Goal: Information Seeking & Learning: Learn about a topic

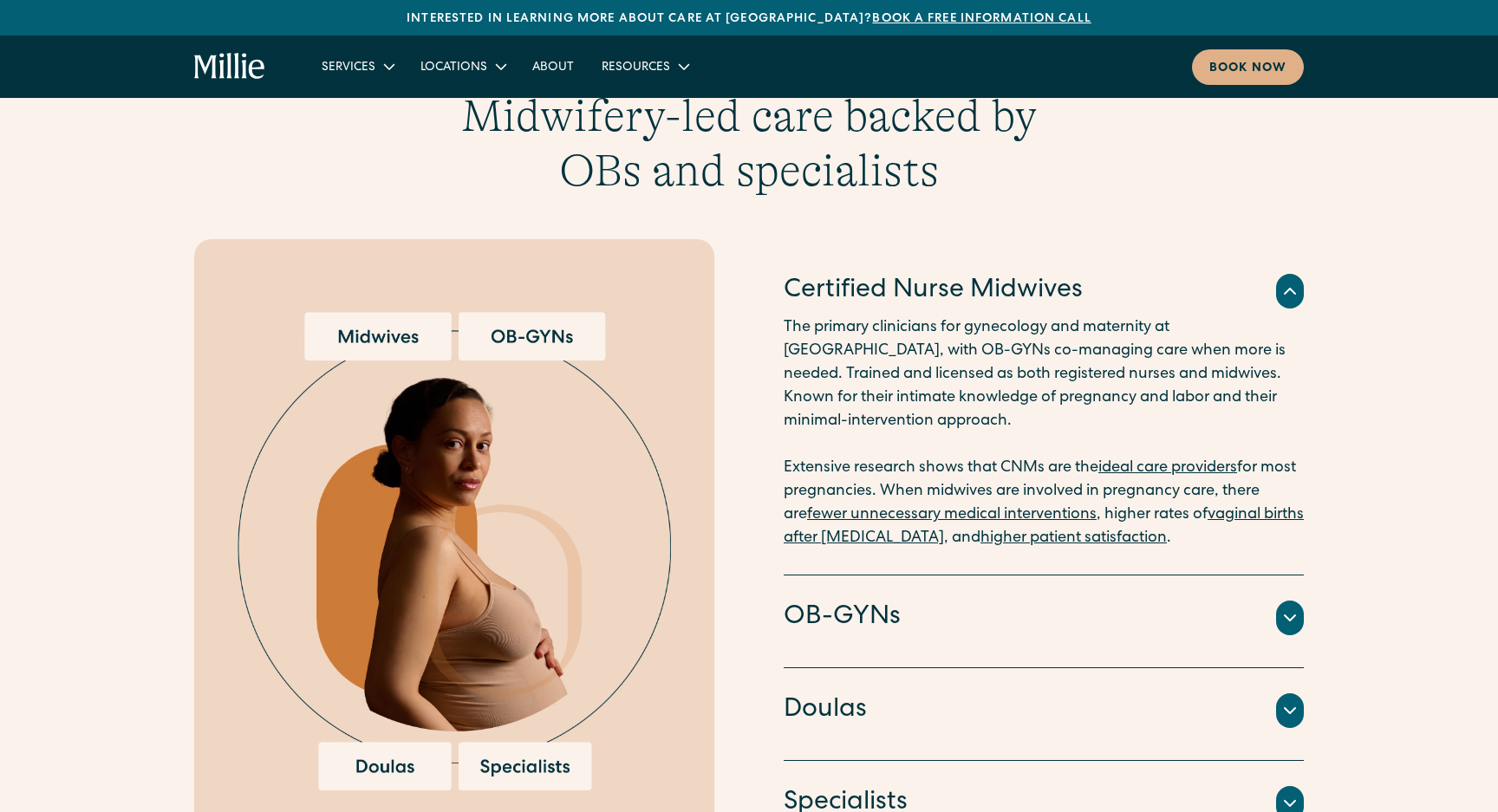
scroll to position [1689, 0]
click at [856, 605] on h4 "OB-GYNs" at bounding box center [841, 618] width 117 height 36
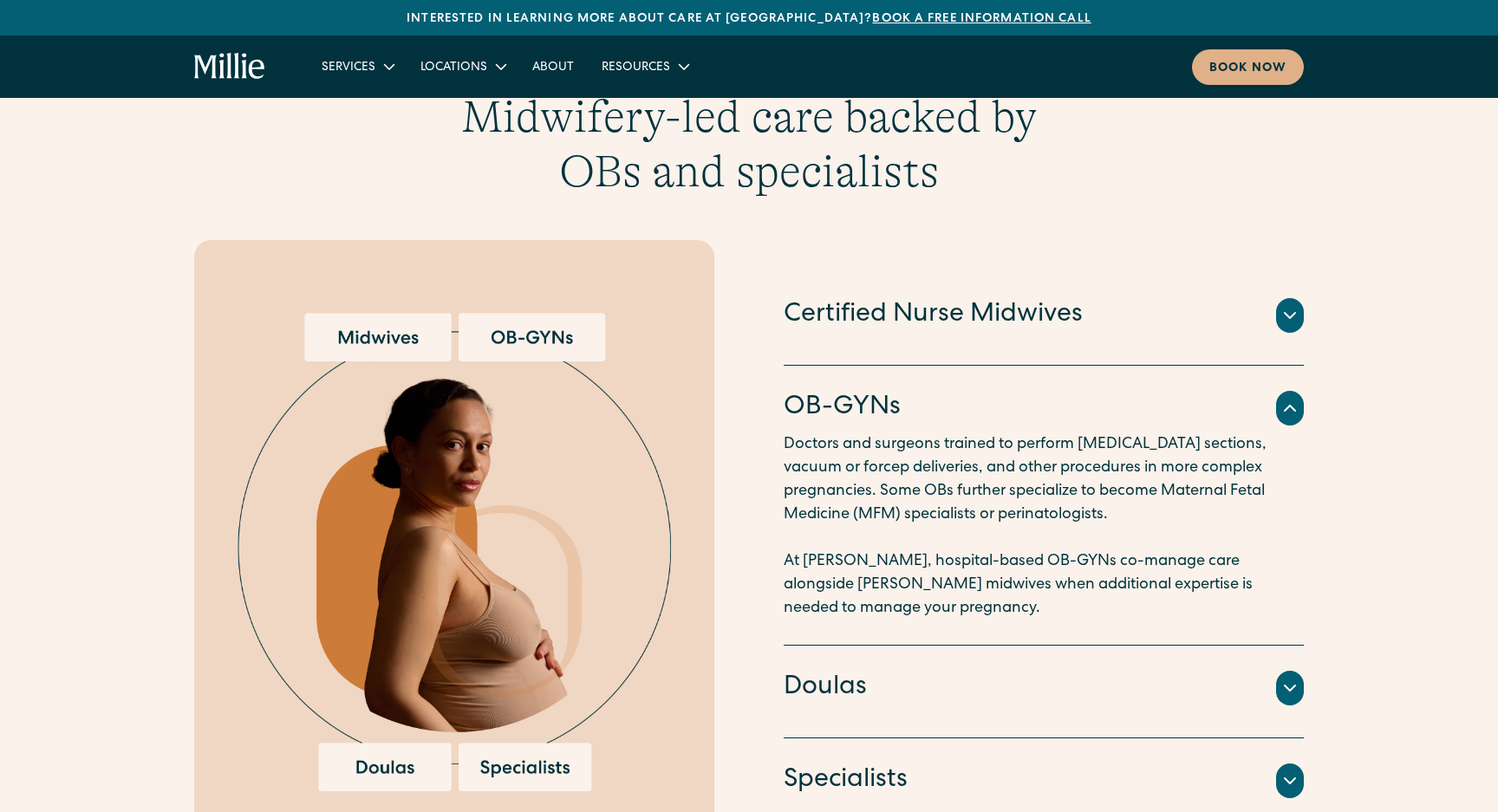
click at [836, 670] on h4 "Doulas" at bounding box center [825, 688] width 83 height 36
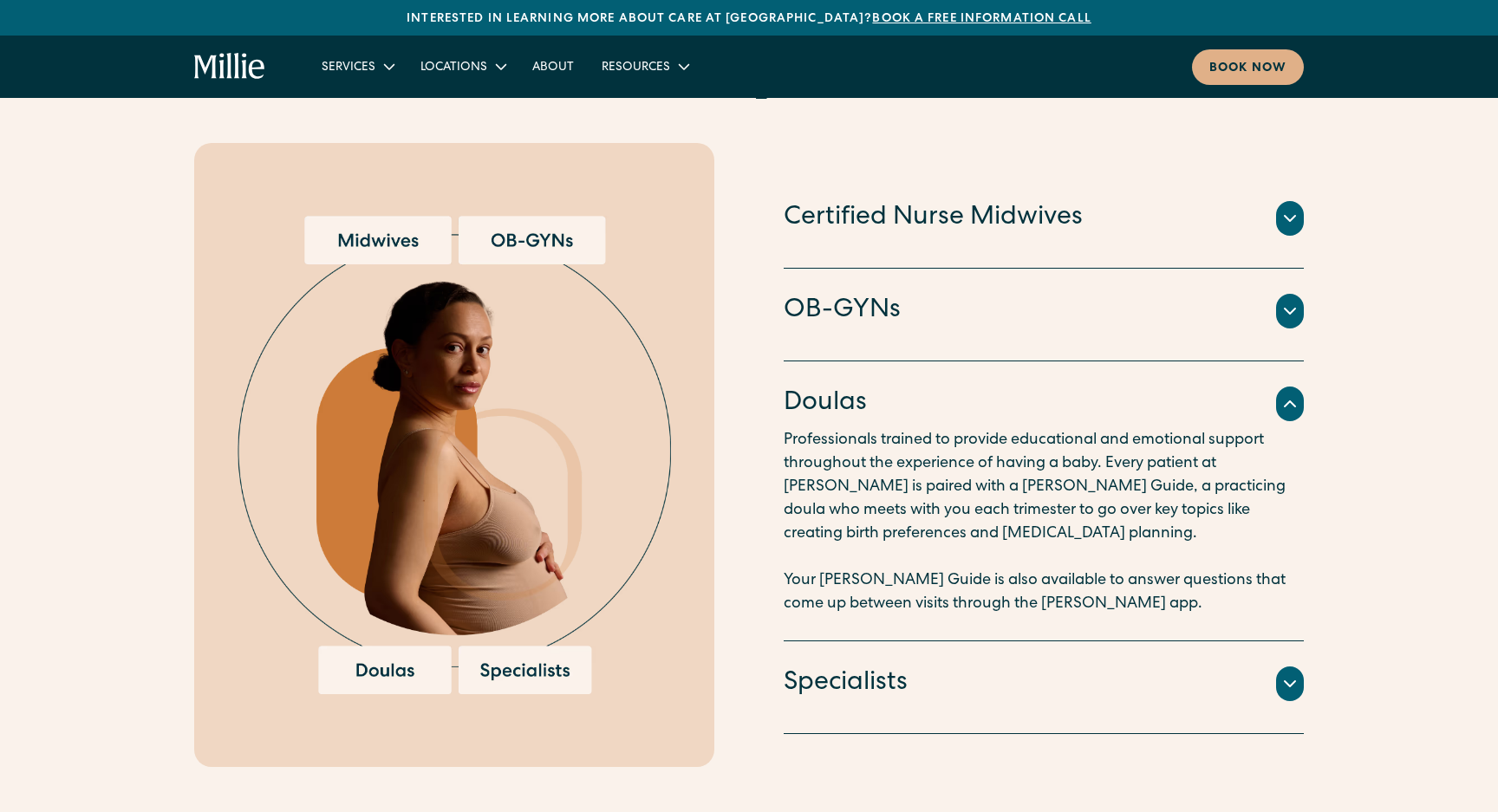
scroll to position [1788, 0]
click at [837, 664] on h4 "Specialists" at bounding box center [845, 682] width 124 height 36
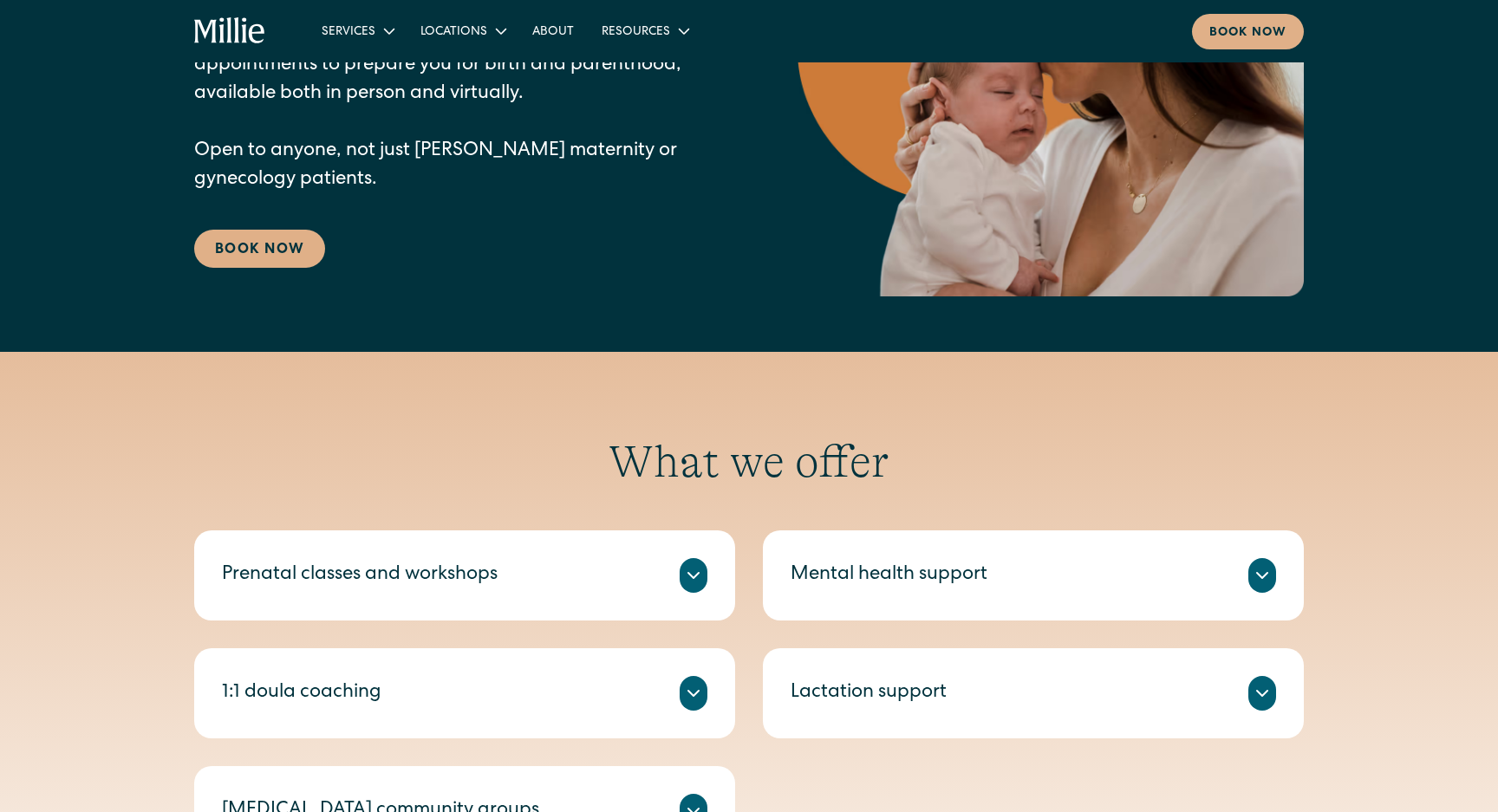
scroll to position [433, 0]
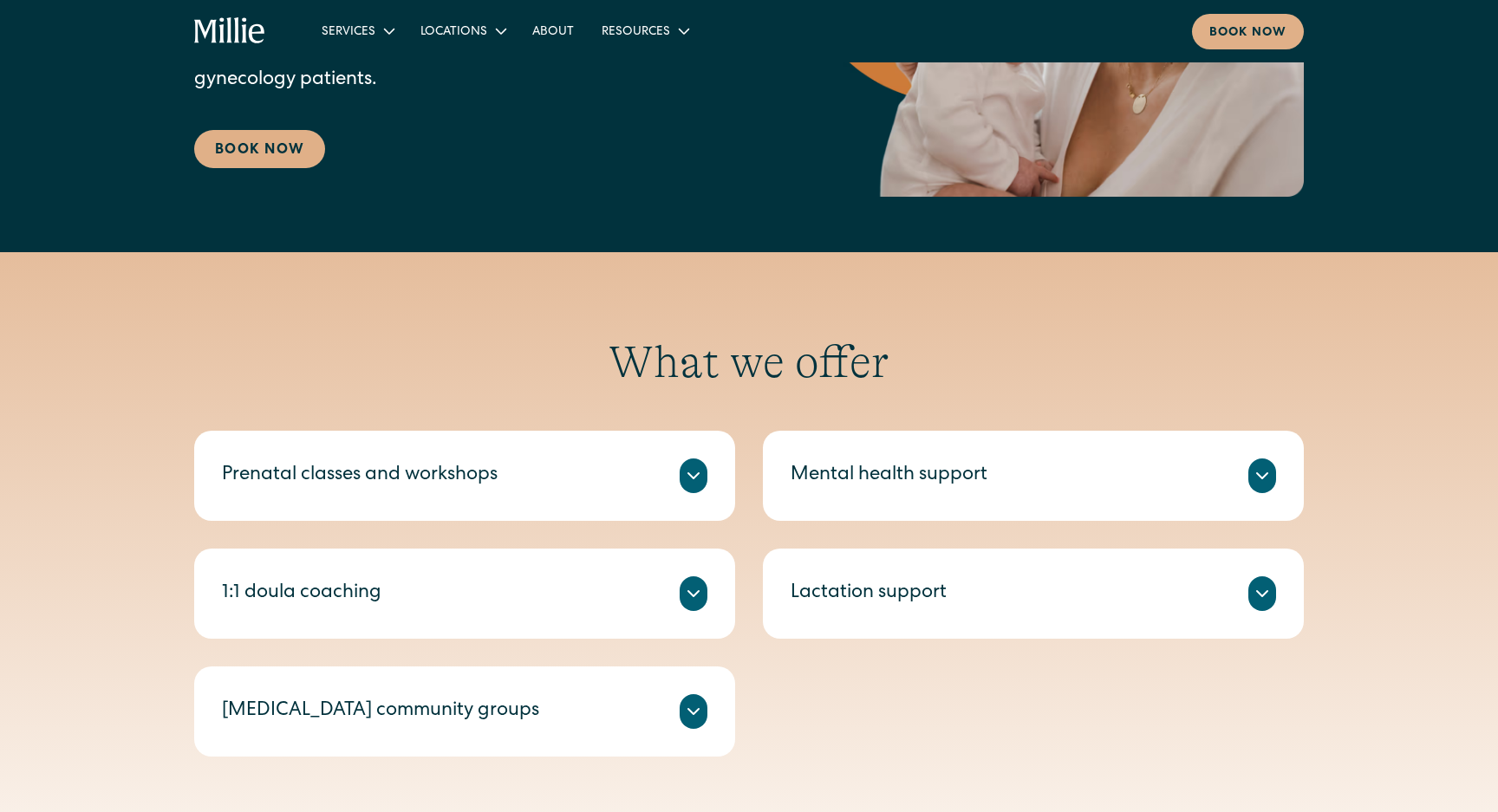
click at [523, 484] on div "Prenatal classes and workshops" at bounding box center [464, 476] width 486 height 34
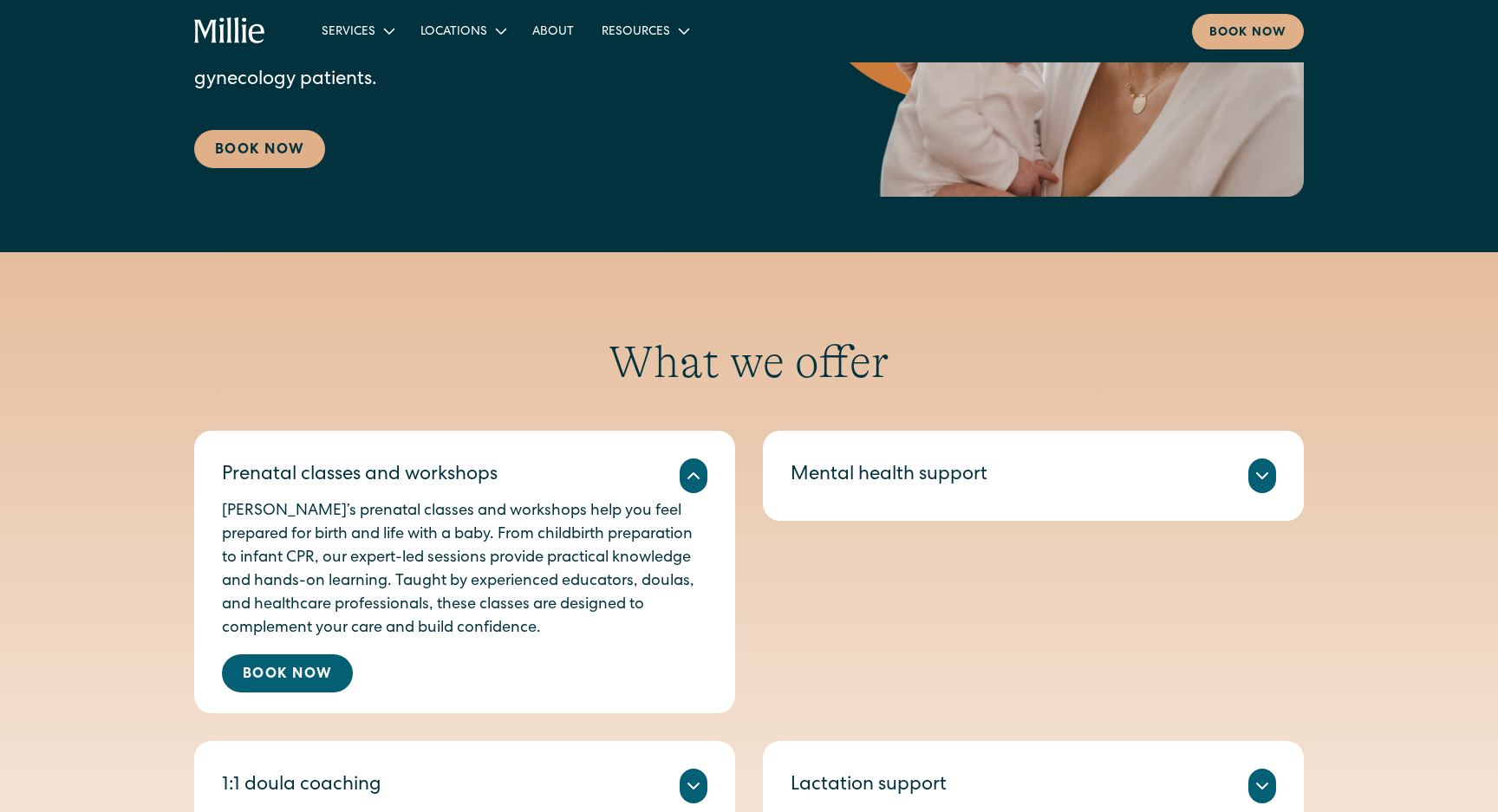
click at [523, 484] on div "Prenatal classes and workshops" at bounding box center [464, 476] width 486 height 34
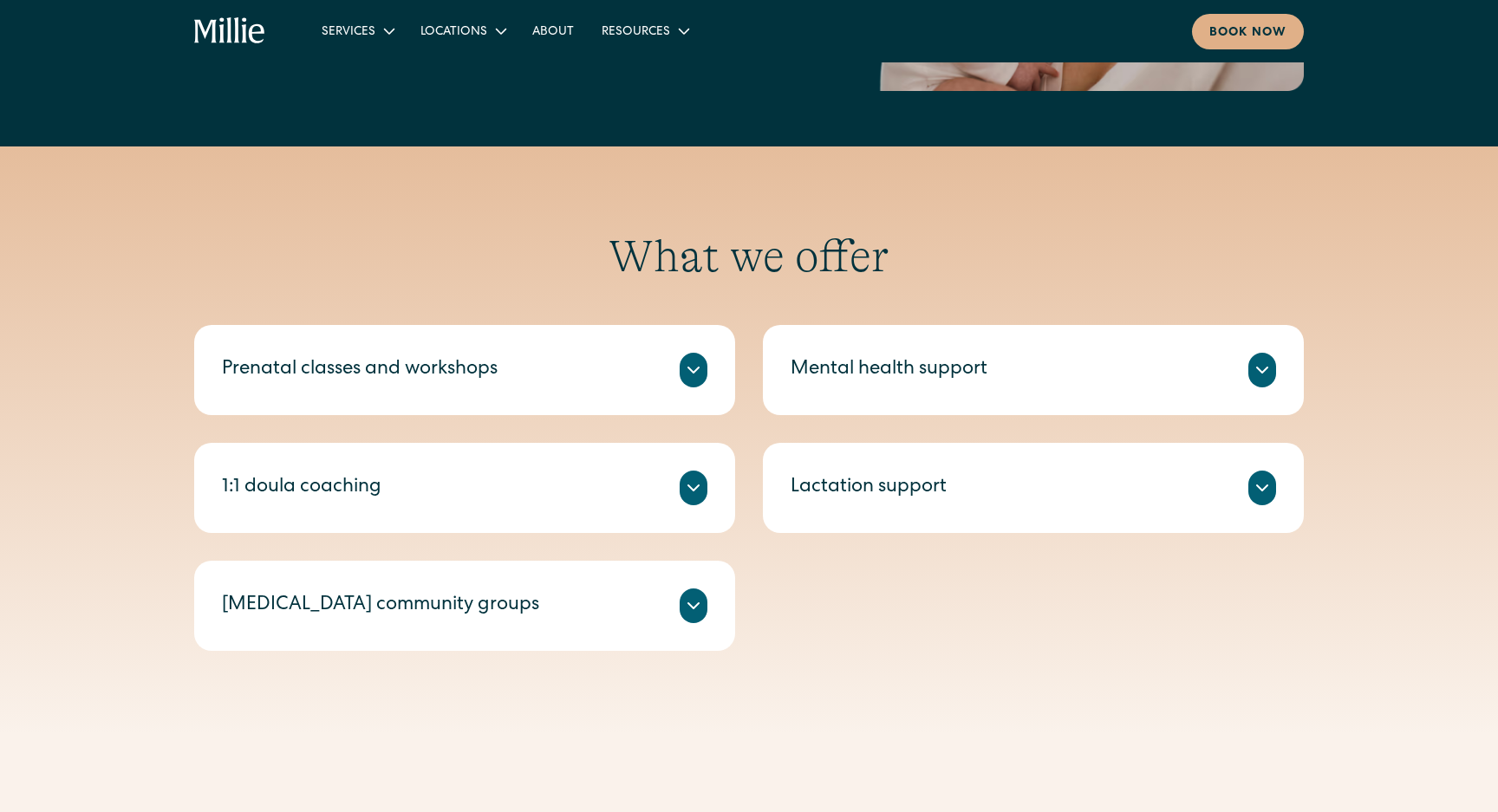
scroll to position [558, 0]
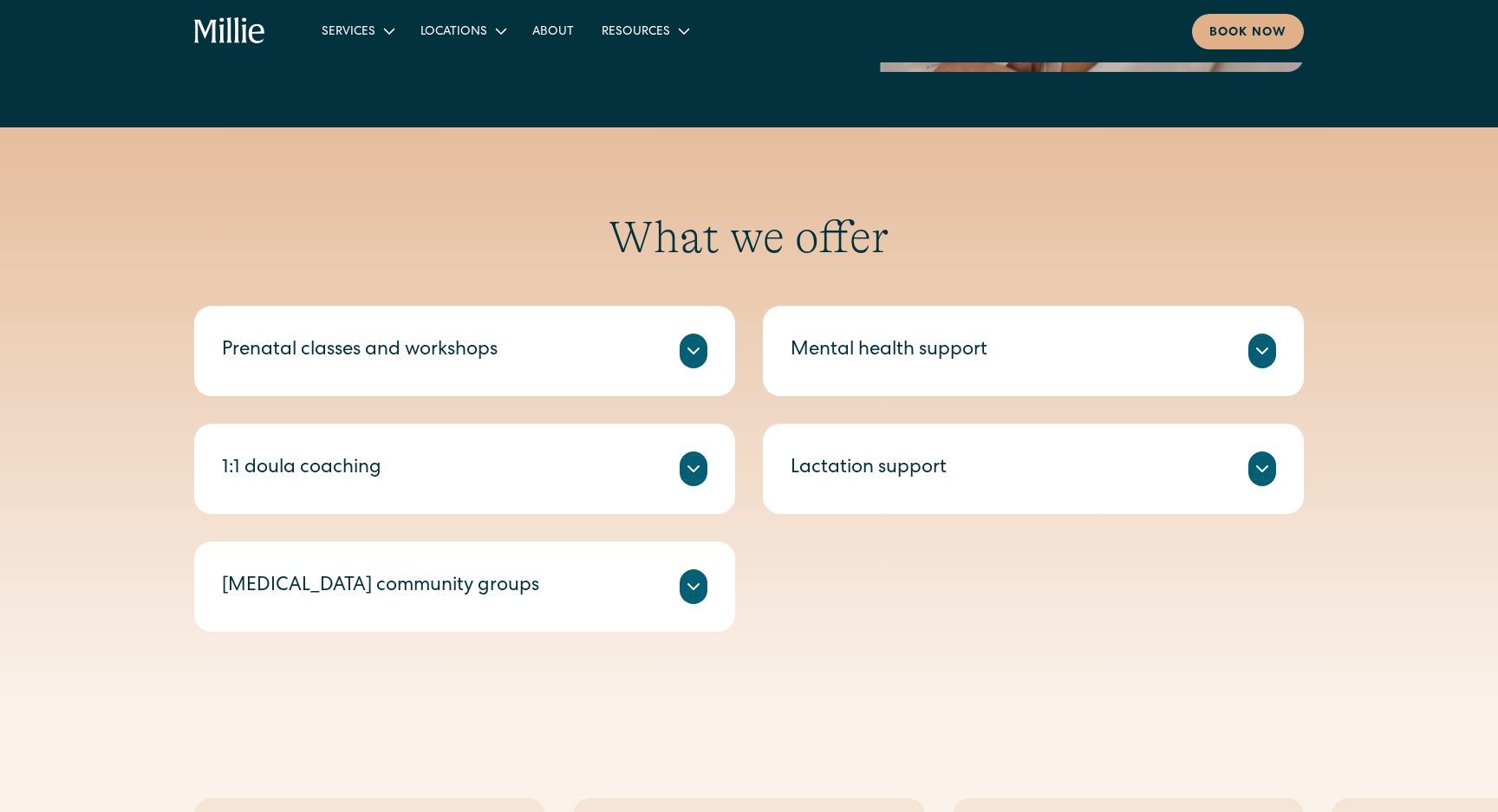
click at [519, 365] on div "Prenatal classes and workshops" at bounding box center [464, 351] width 486 height 34
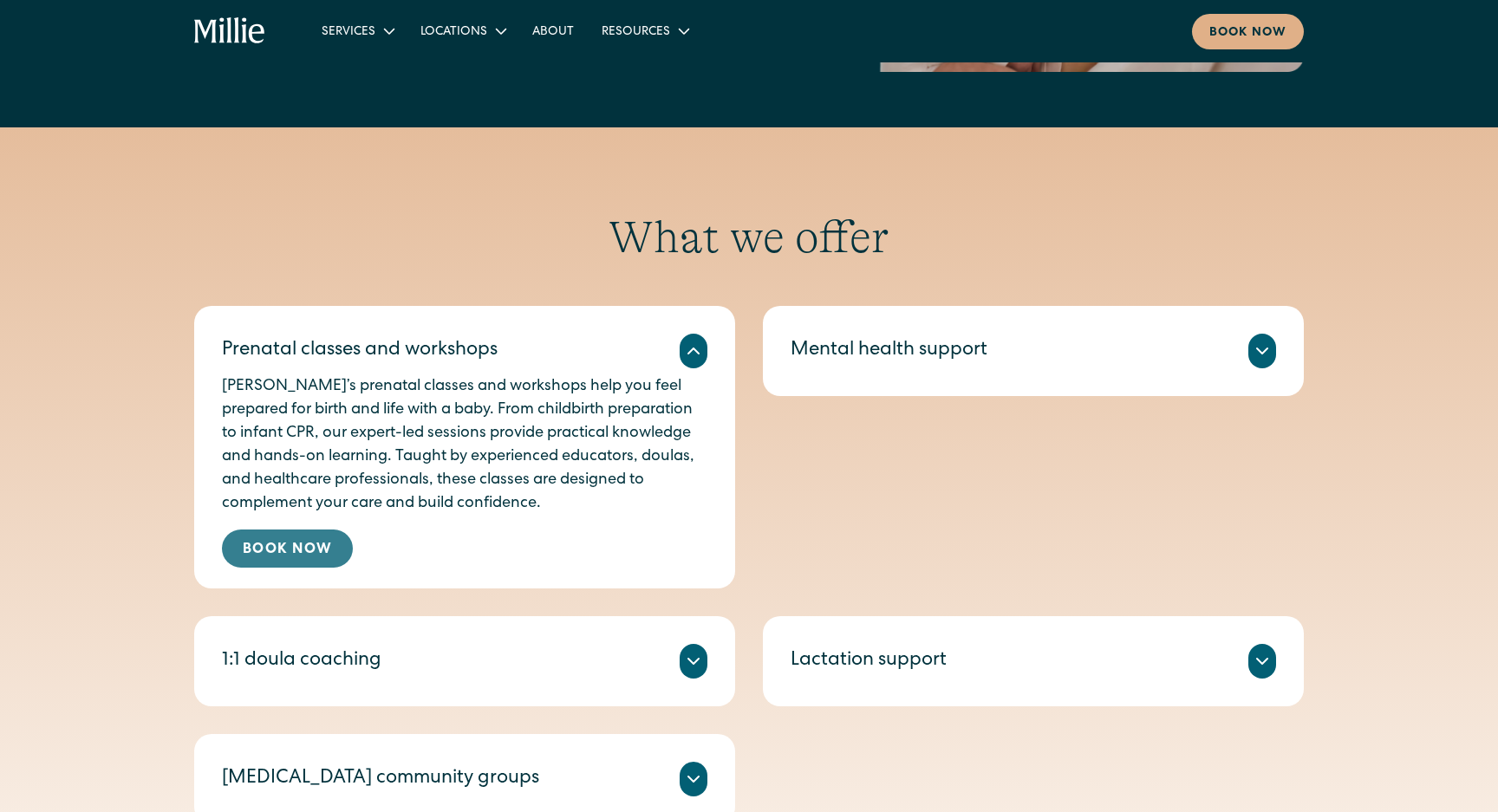
click at [298, 543] on link "Book Now" at bounding box center [287, 548] width 131 height 38
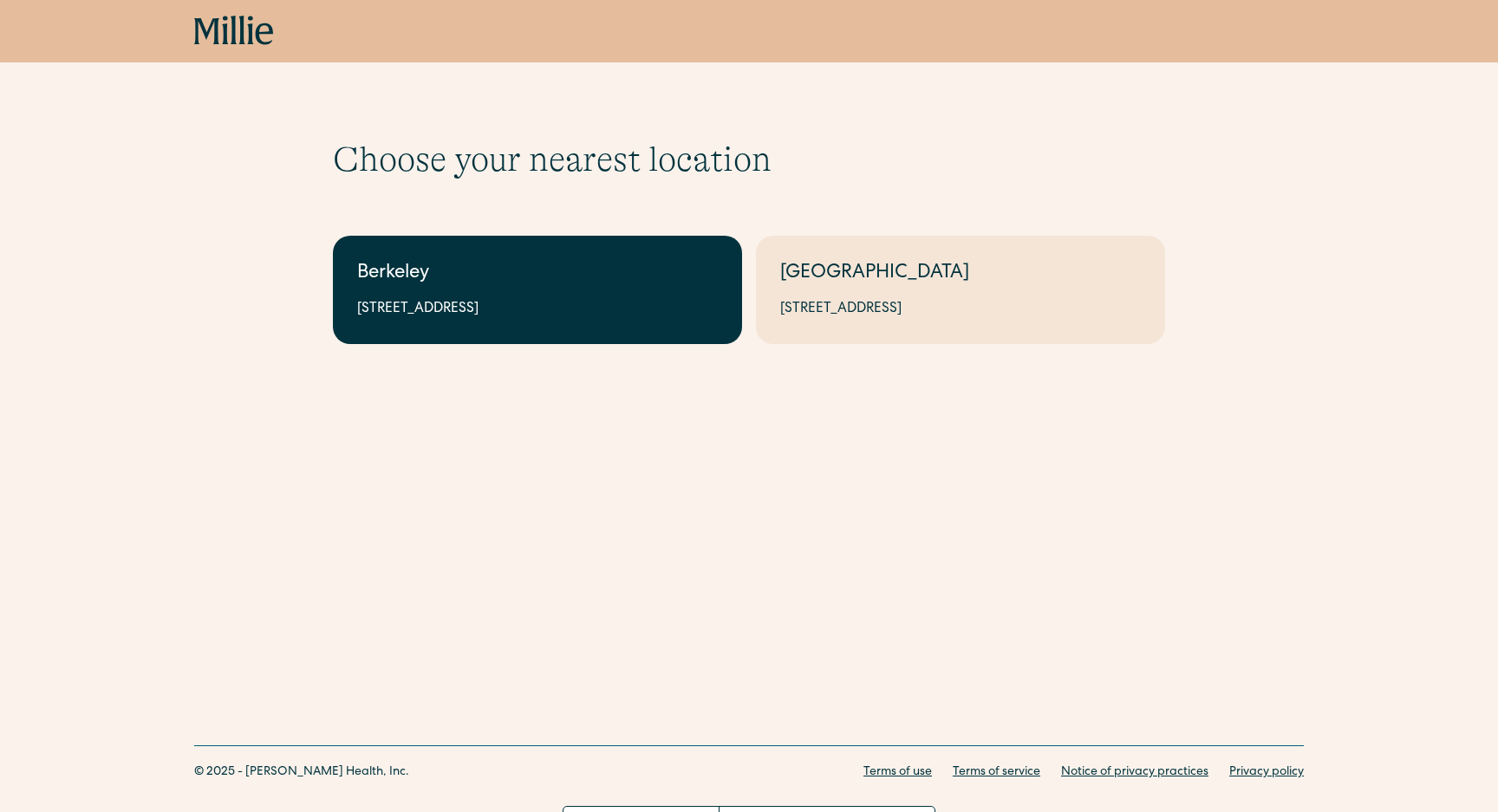
click at [489, 306] on div "2999 Regent St, Suite 524, Berkeley, CA 94705" at bounding box center [537, 309] width 361 height 21
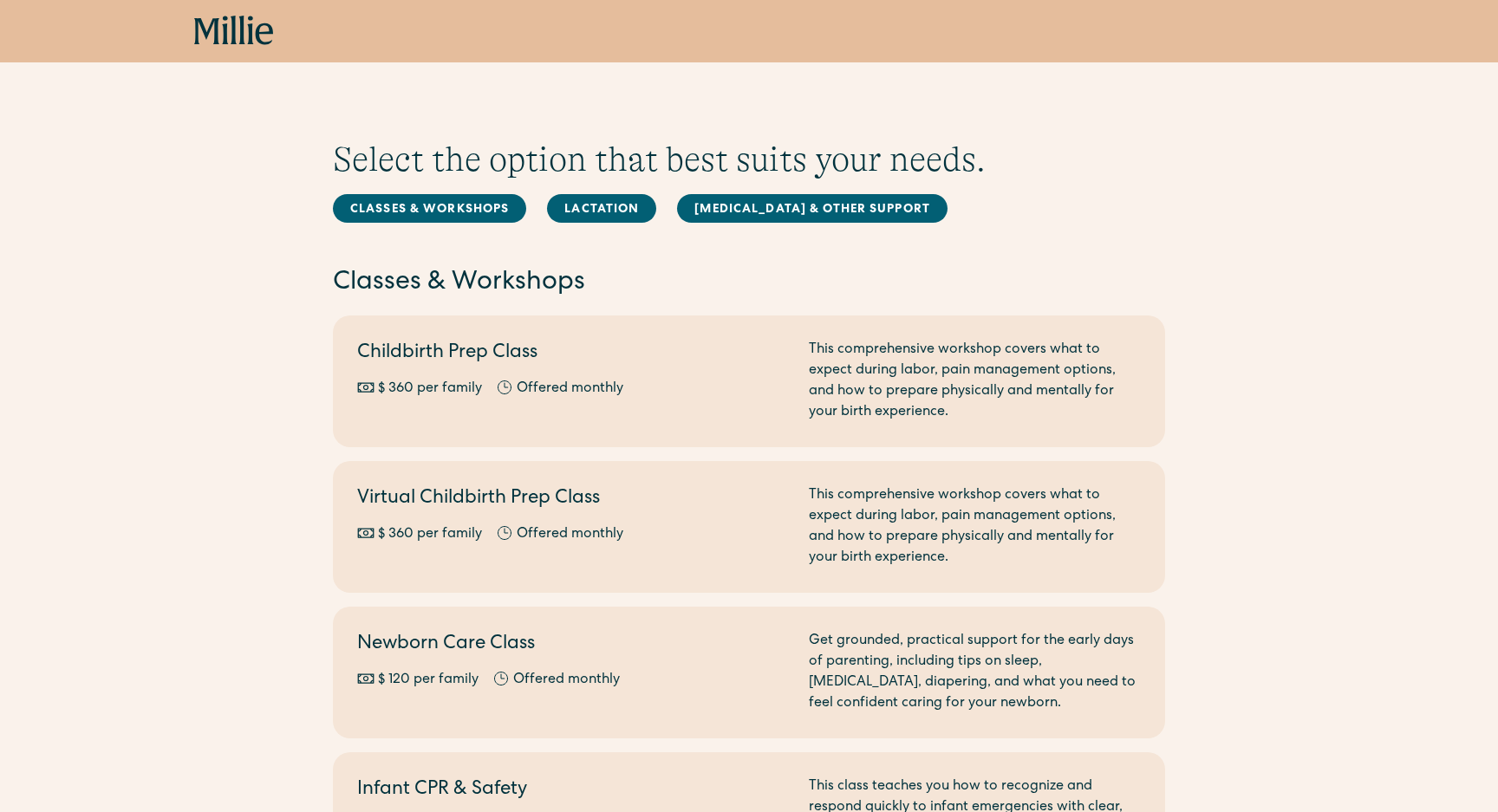
click at [255, 41] on icon at bounding box center [234, 31] width 80 height 31
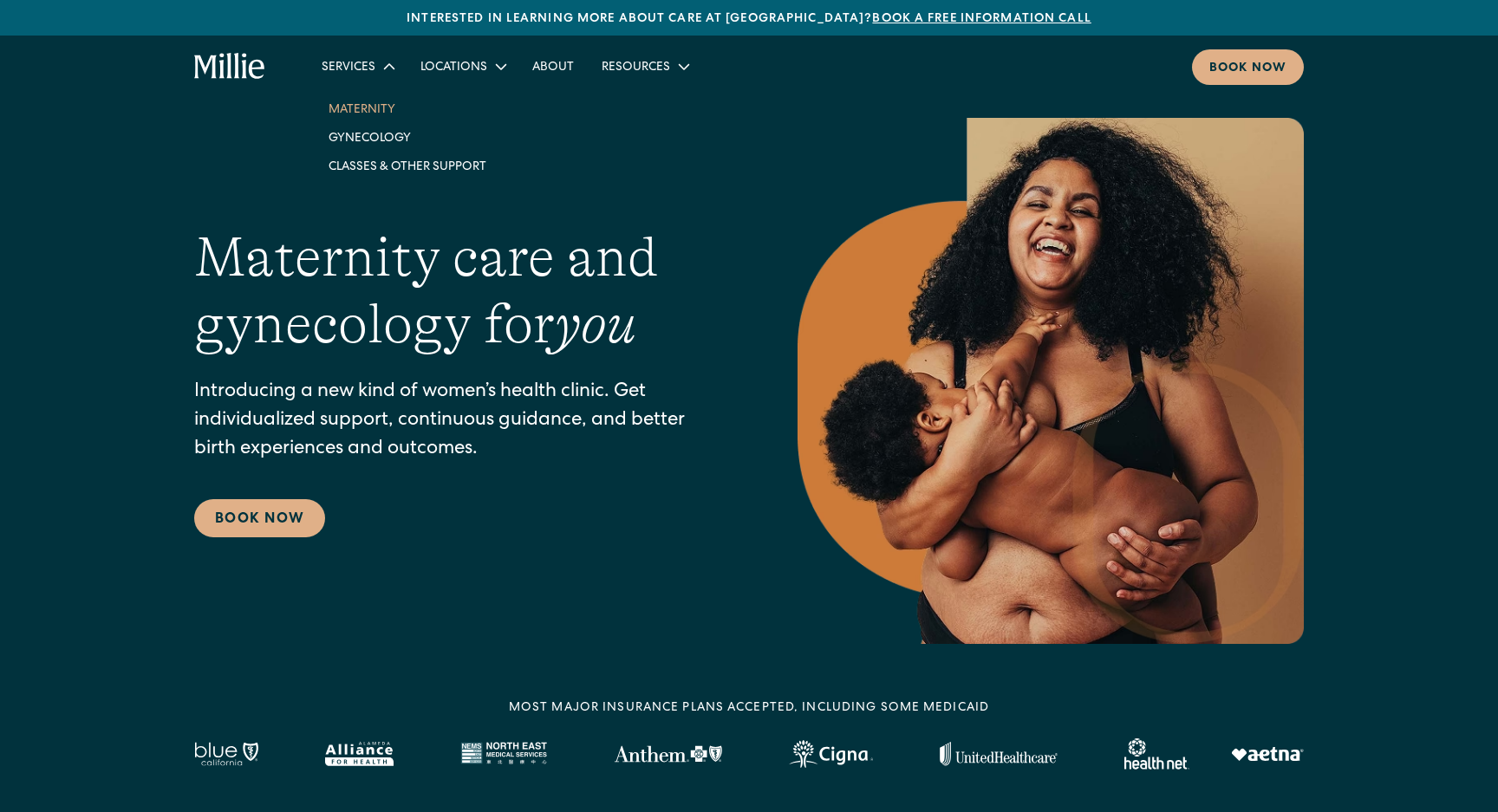
click at [353, 107] on link "Maternity" at bounding box center [407, 109] width 185 height 29
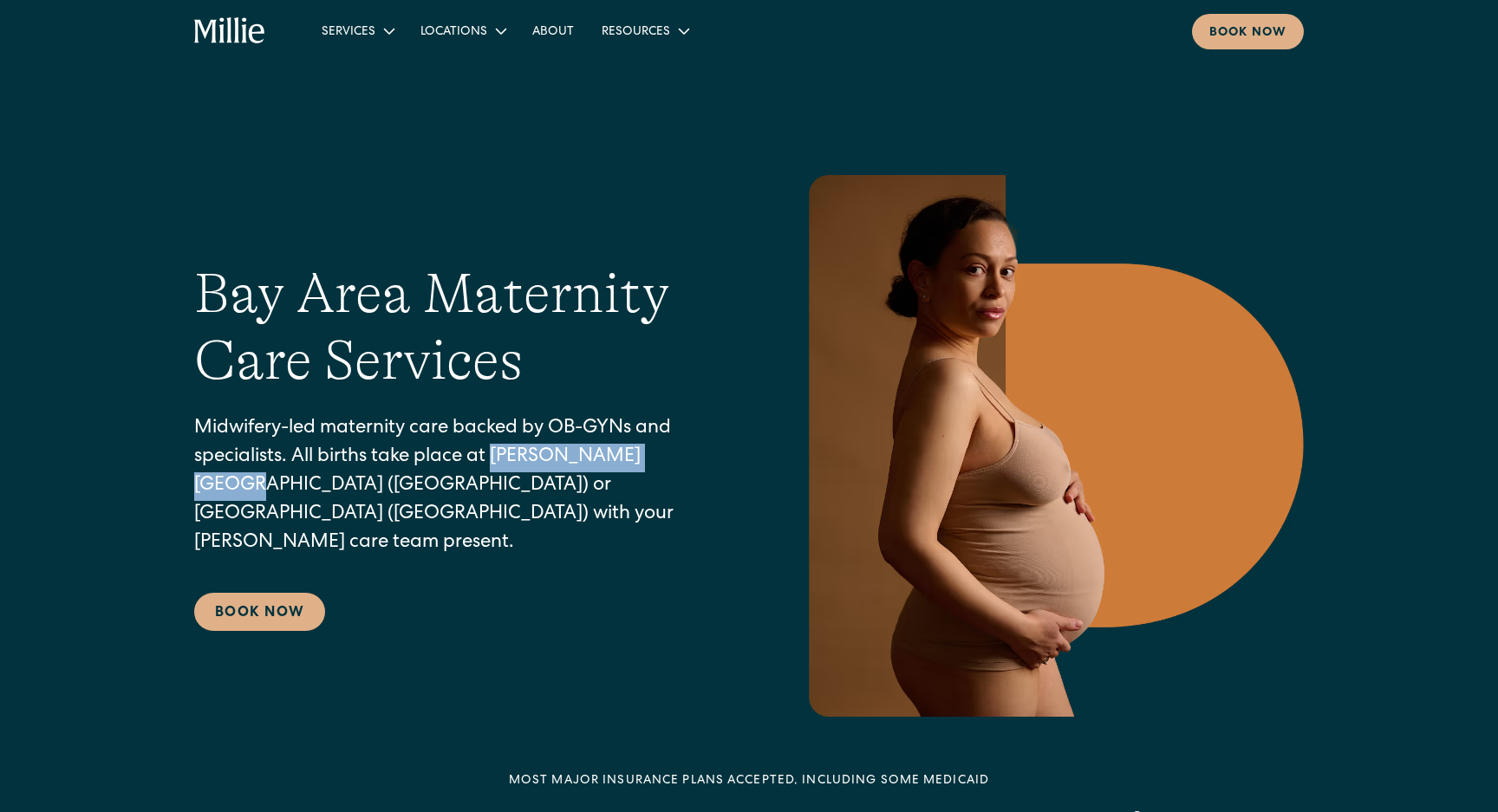
drag, startPoint x: 491, startPoint y: 475, endPoint x: 704, endPoint y: 475, distance: 213.0
click at [704, 475] on p "Midwifery-led maternity care backed by OB-GYNs and specialists. All births take…" at bounding box center [461, 486] width 534 height 143
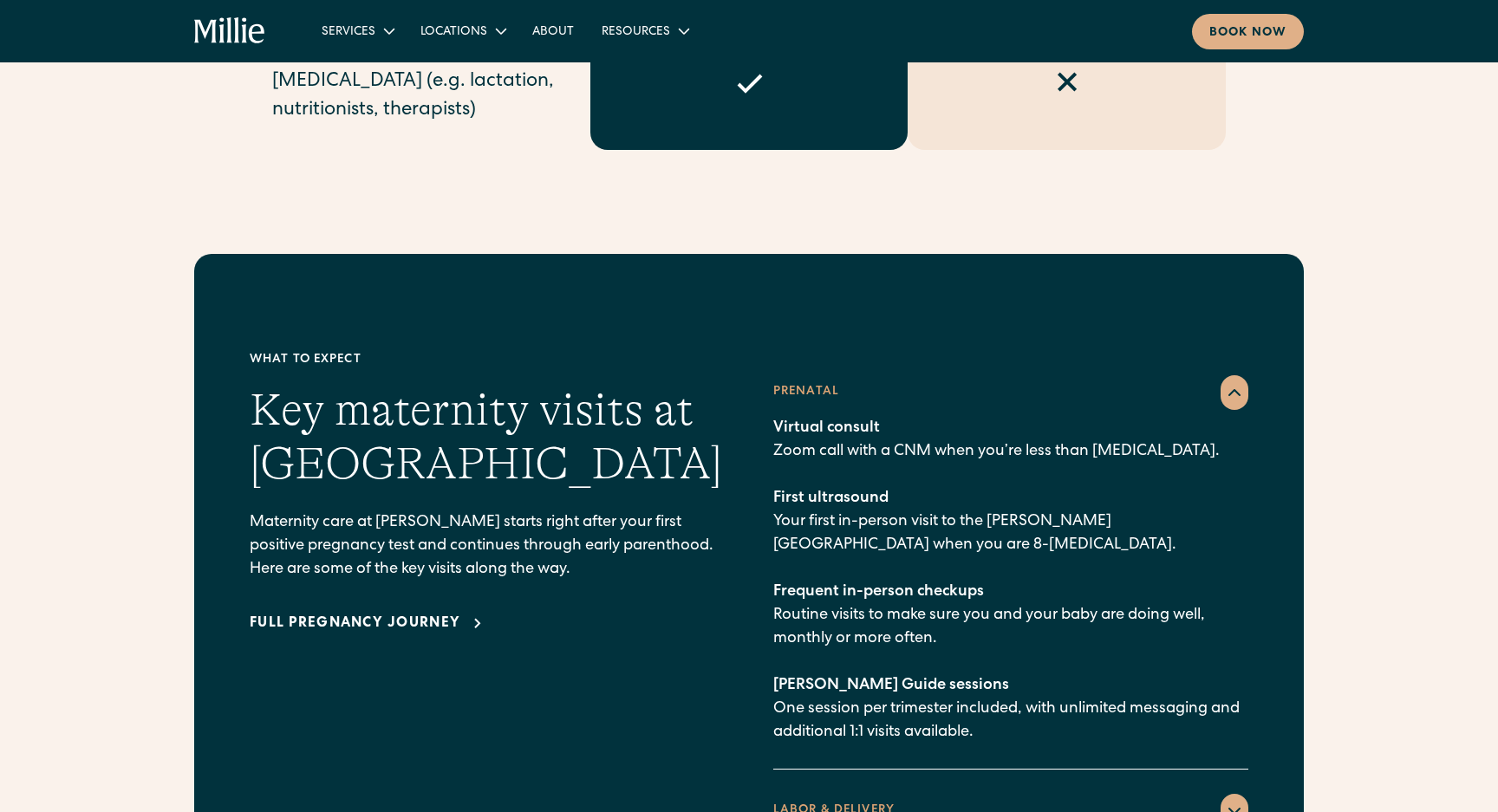
scroll to position [2305, 0]
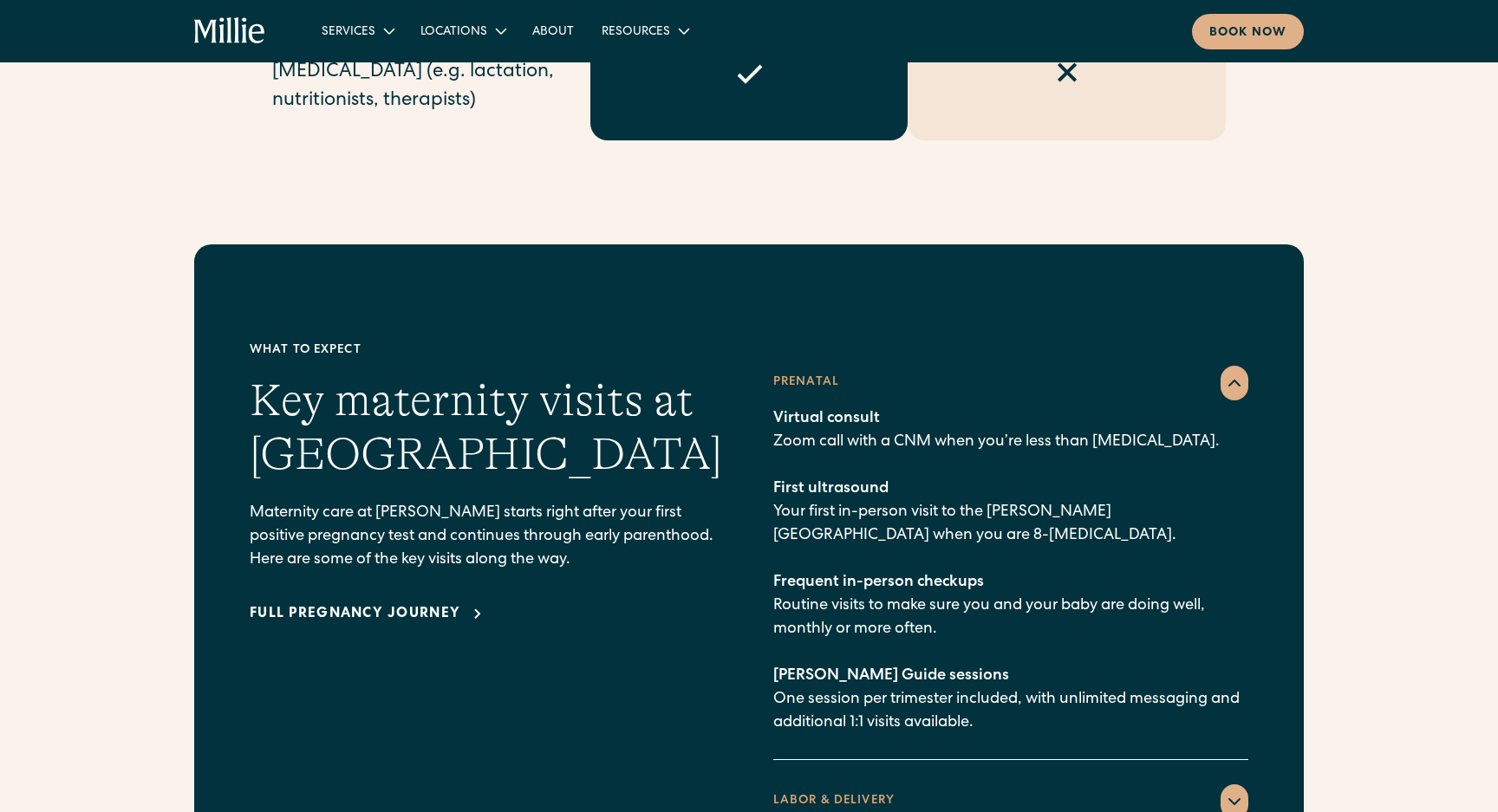
click at [862, 574] on span "Frequent in-person checkups" at bounding box center [878, 581] width 211 height 15
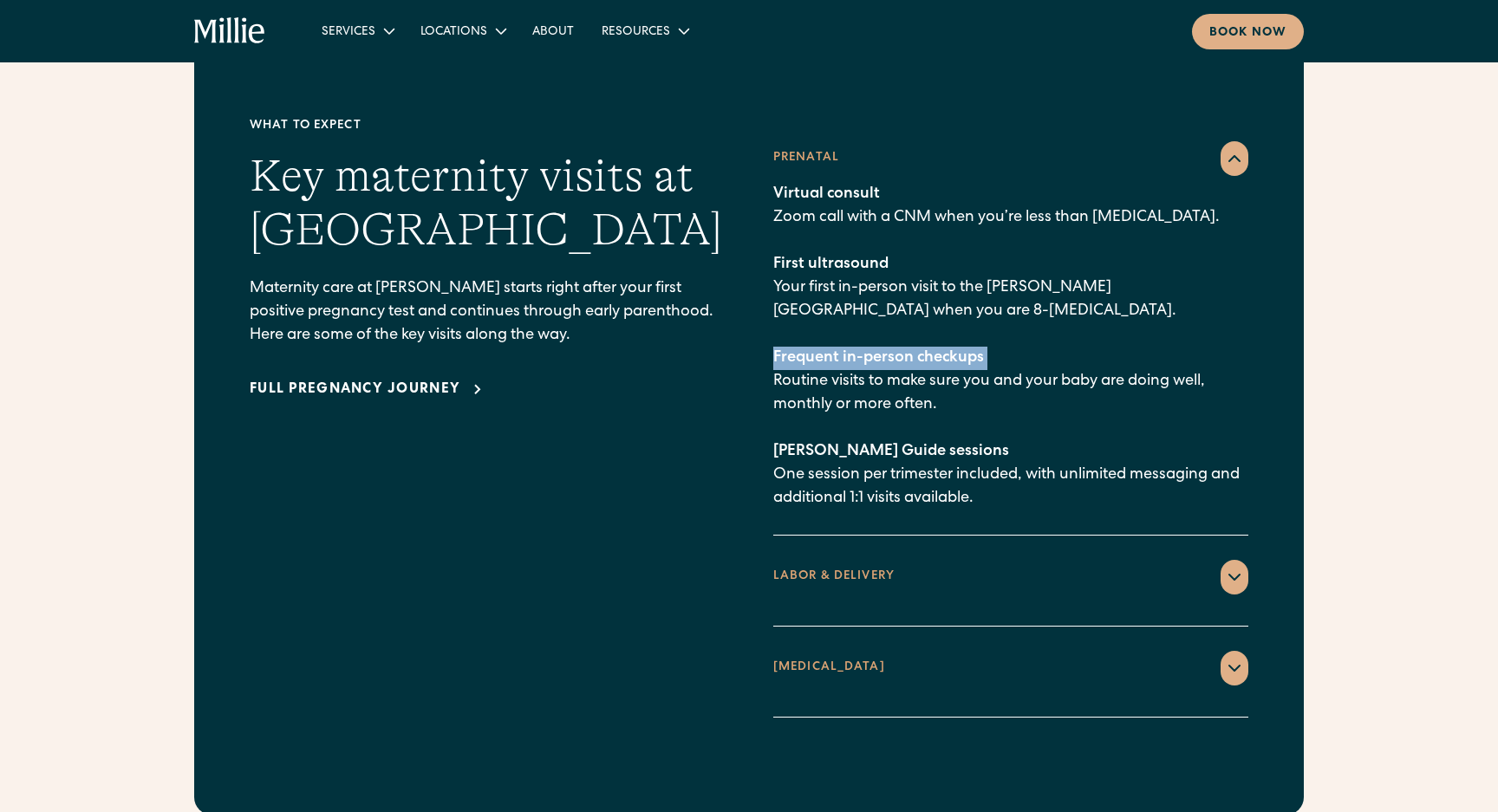
scroll to position [2555, 0]
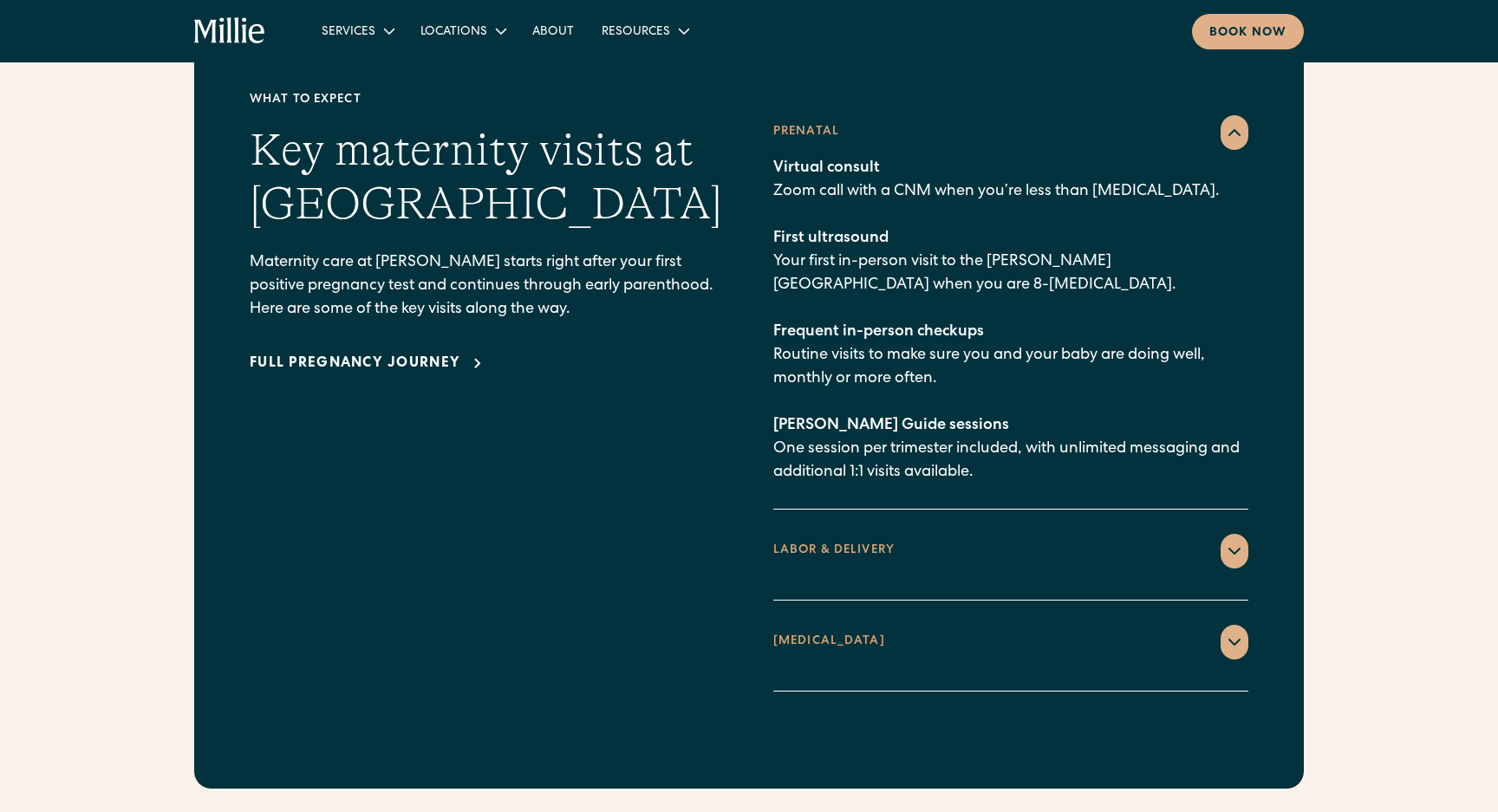
click at [848, 542] on div "LABOR & DELIVERY" at bounding box center [834, 551] width 121 height 18
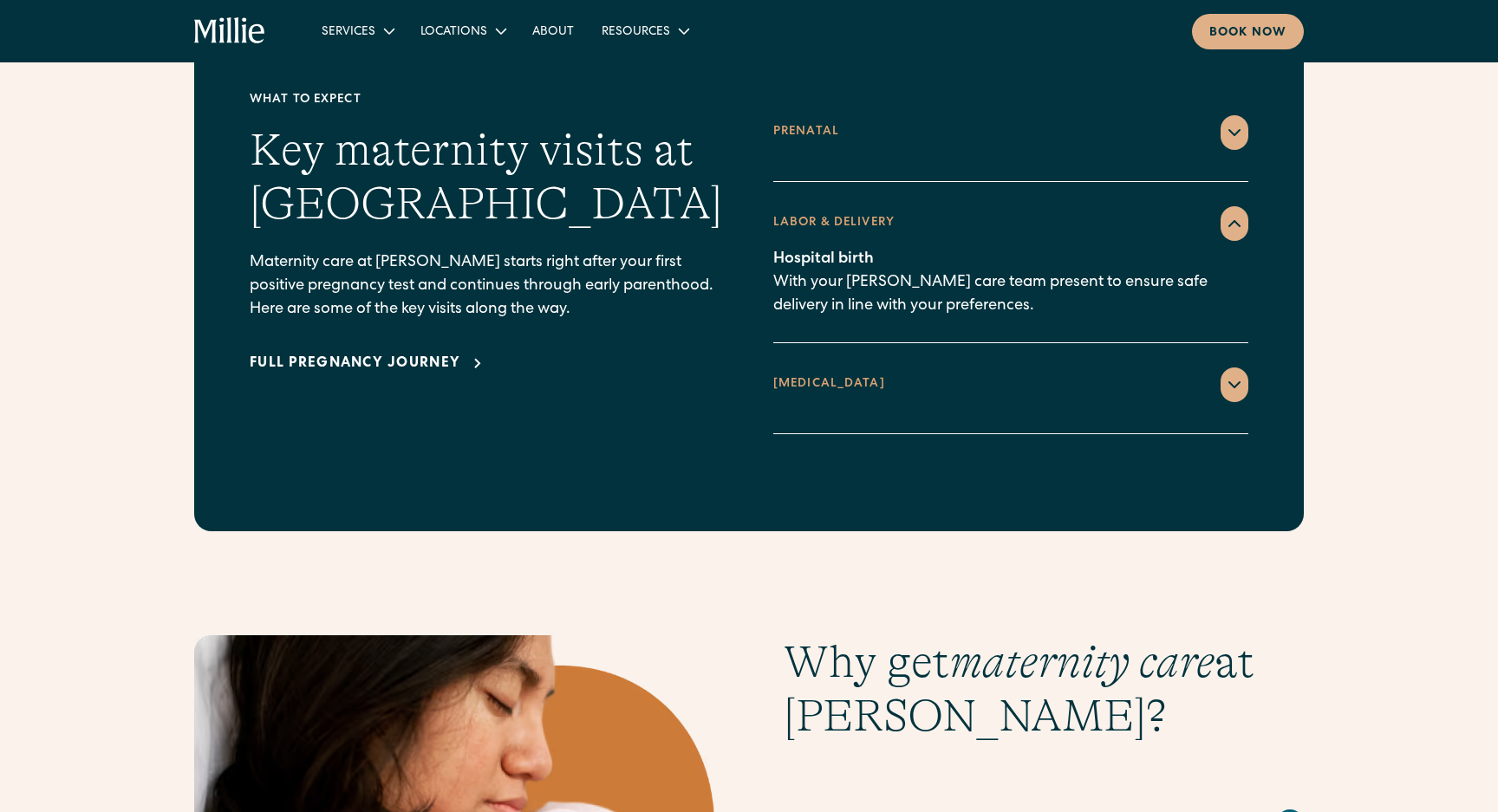
click at [830, 375] on div "POSTPARTUM" at bounding box center [830, 384] width 112 height 18
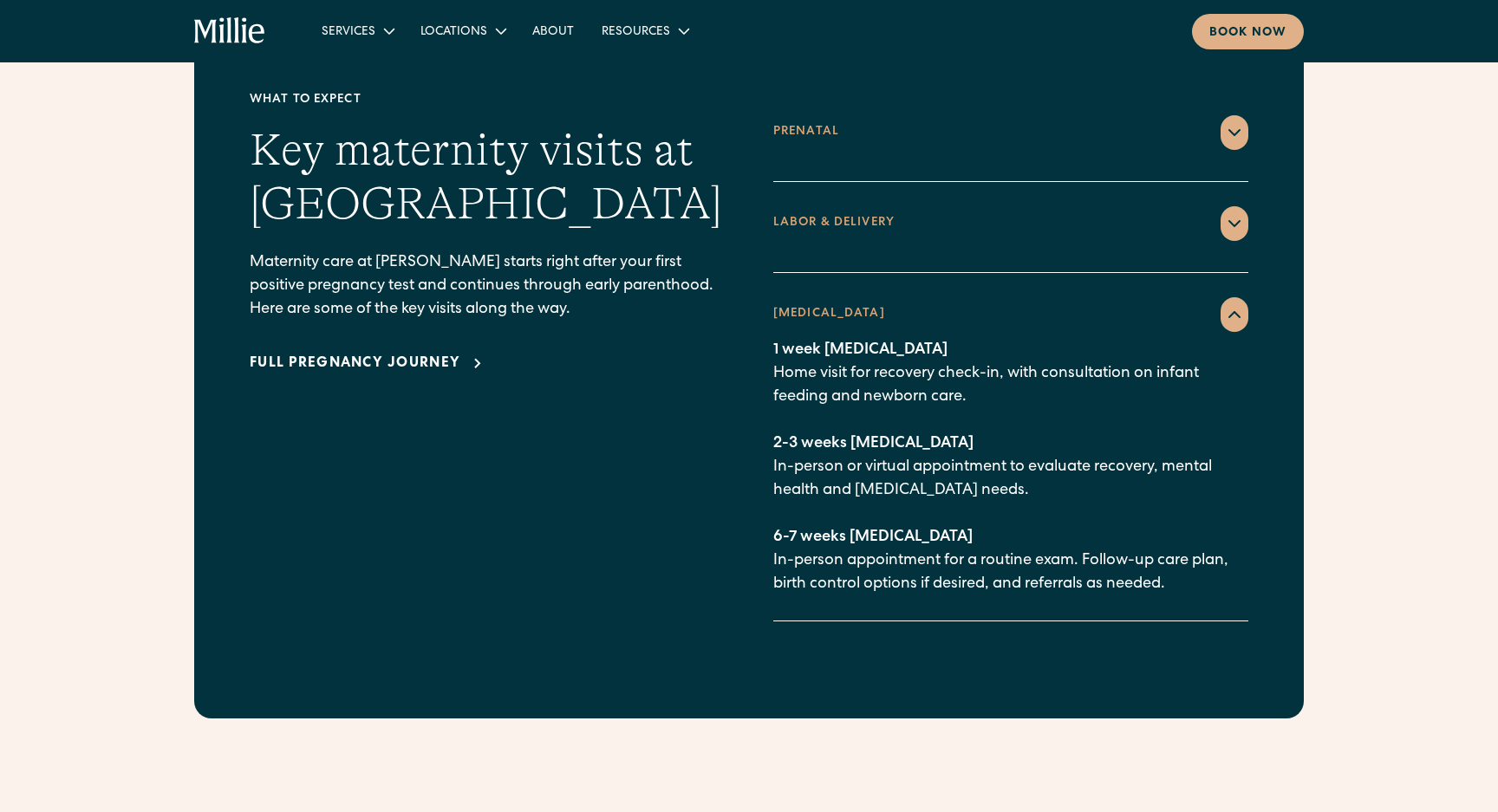
click at [470, 354] on icon at bounding box center [477, 364] width 21 height 21
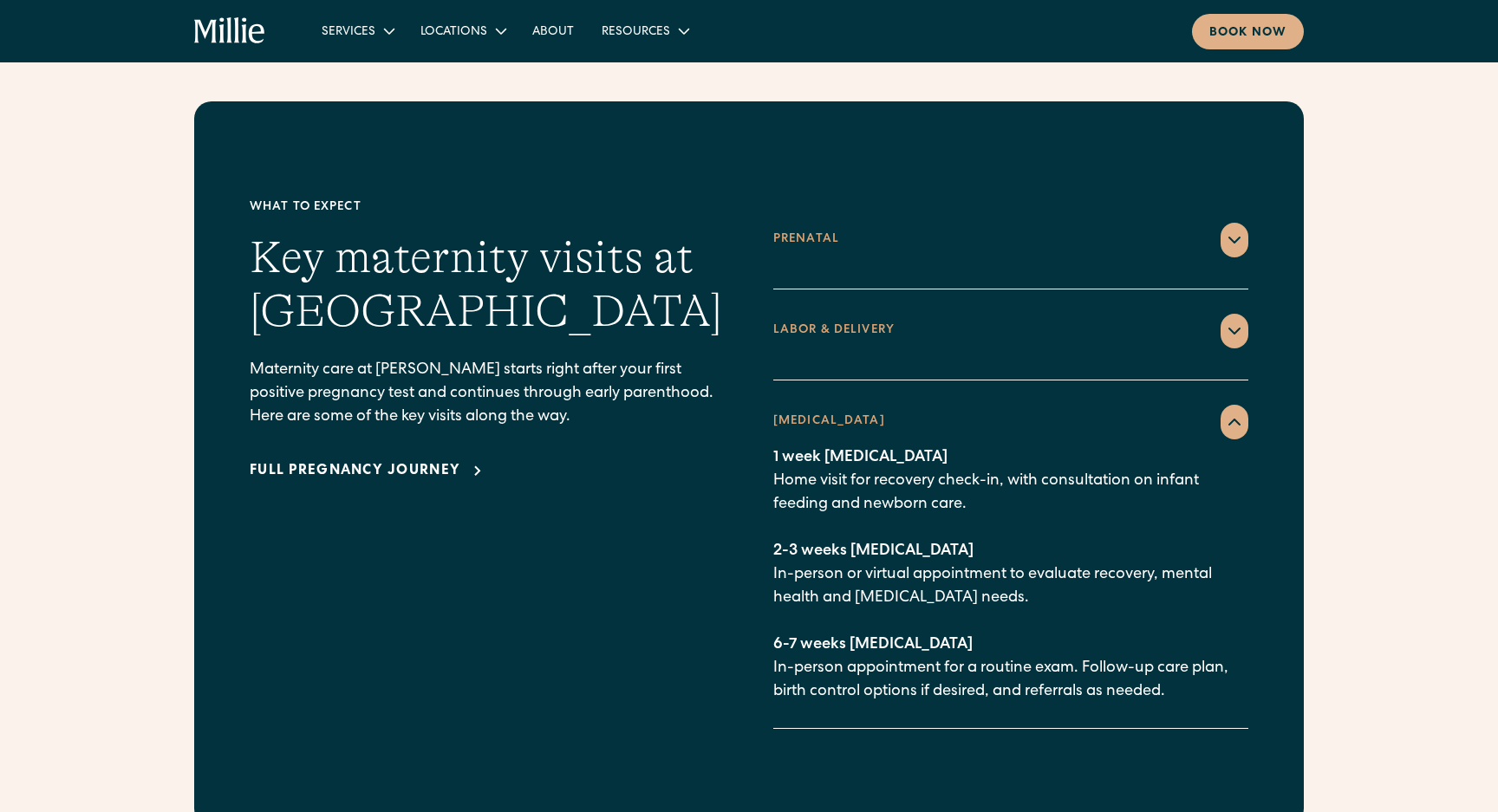
scroll to position [2406, 0]
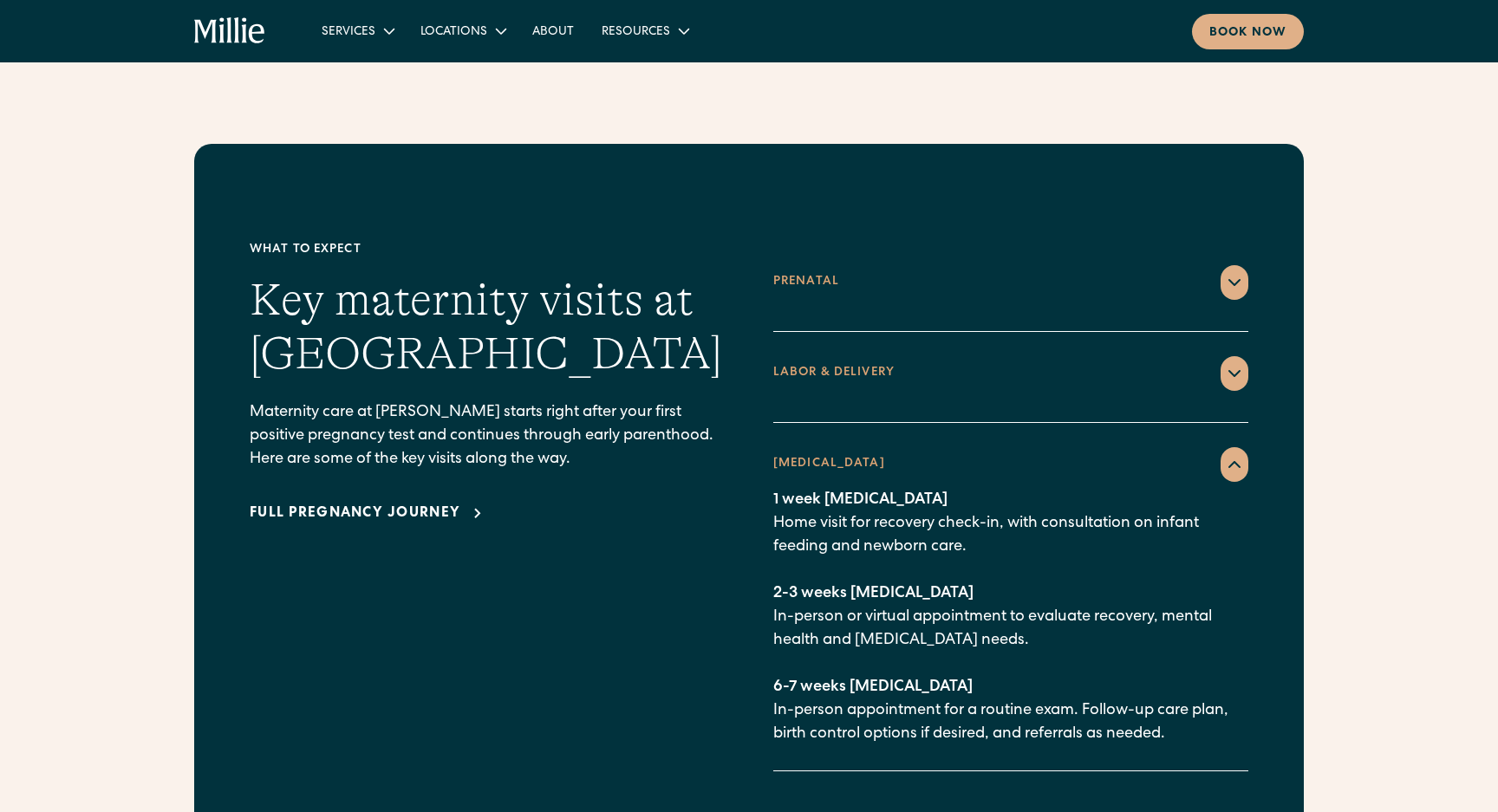
click at [824, 299] on div "Virtual consult Zoom call with a CNM when you’re less than 8 weeks pregnant. Fi…" at bounding box center [1010, 303] width 475 height 7
click at [824, 265] on div "Prenatal" at bounding box center [1010, 282] width 475 height 34
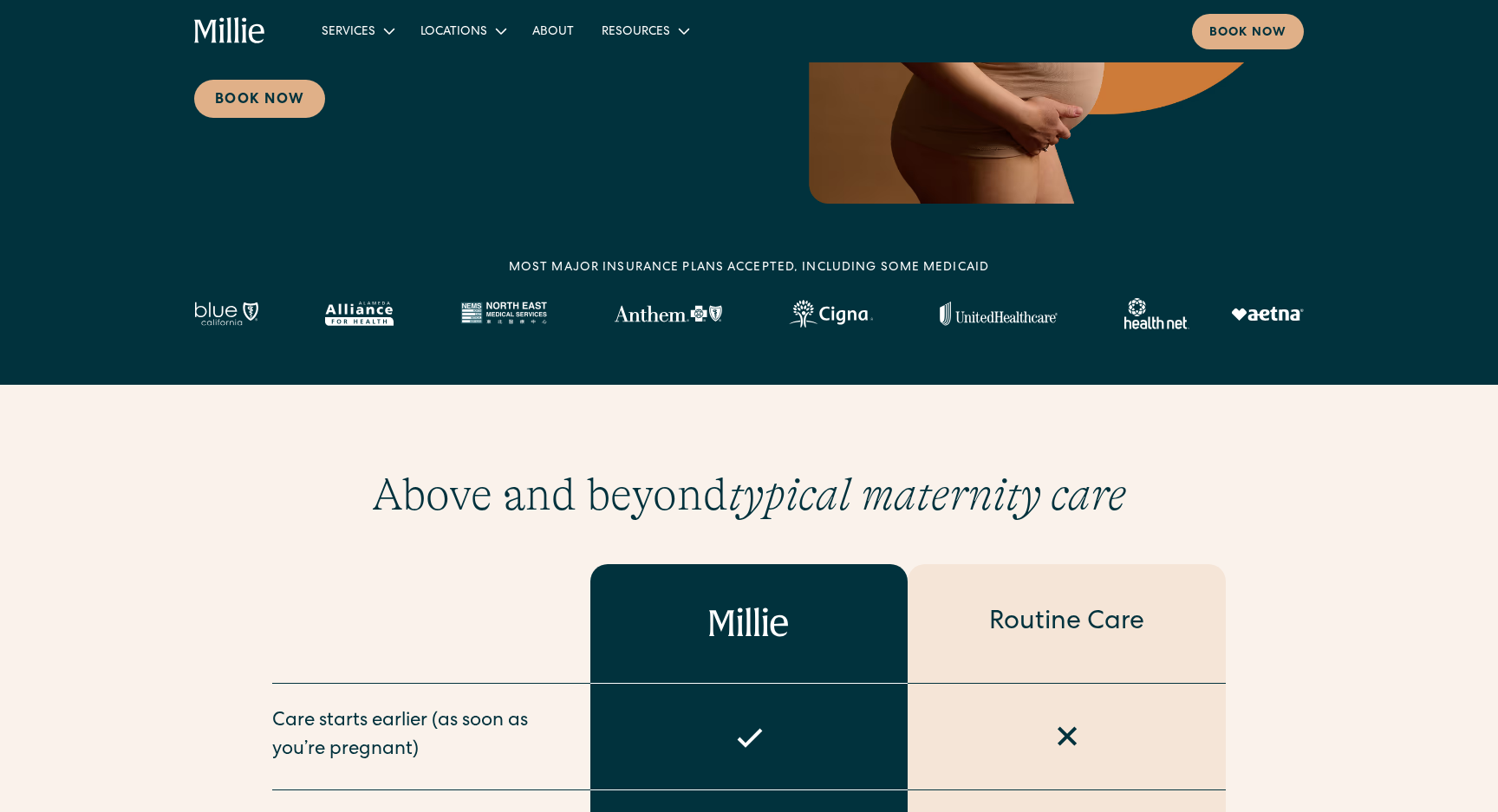
scroll to position [0, 0]
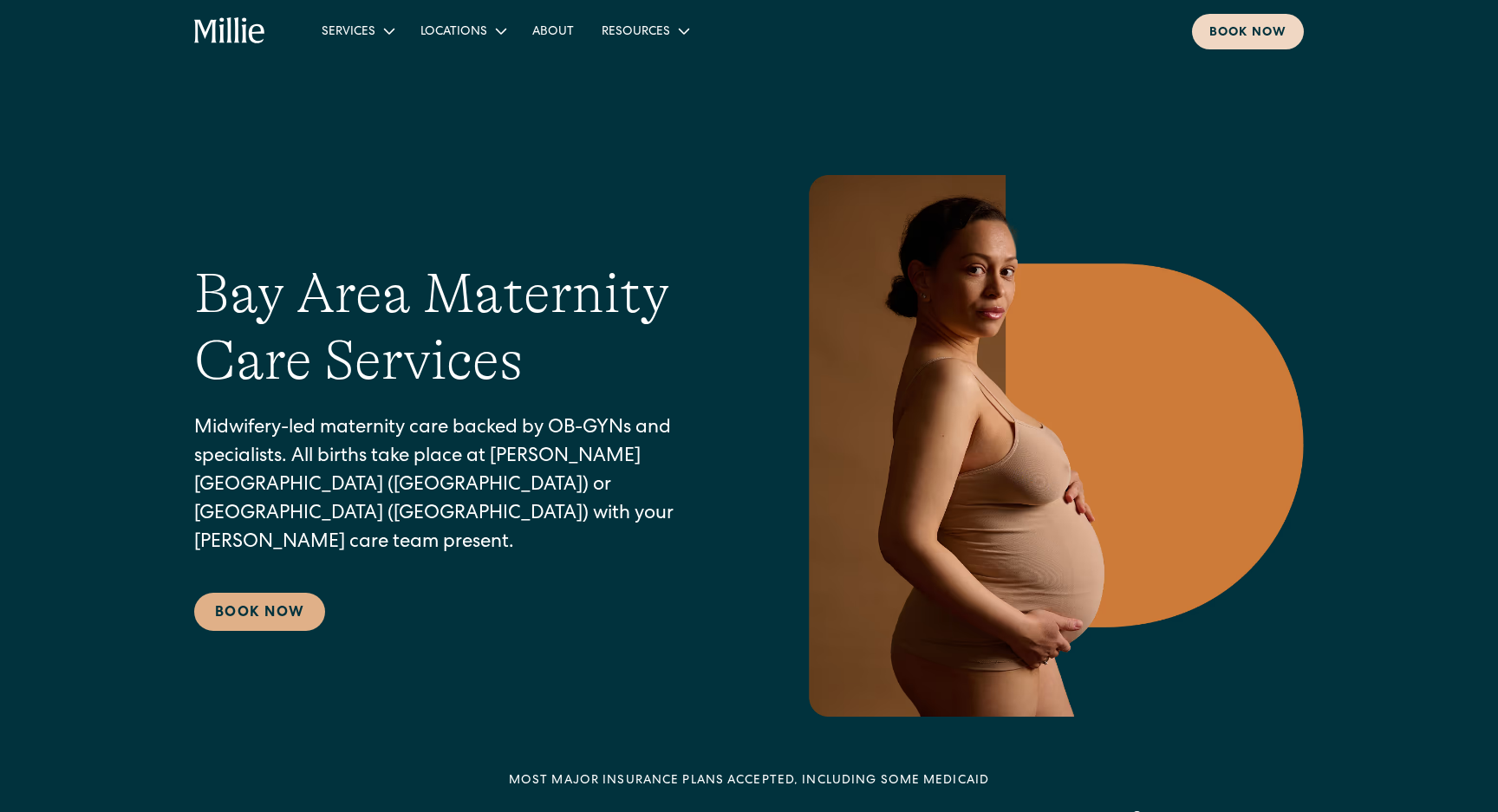
click at [1244, 31] on div "Book now" at bounding box center [1247, 33] width 77 height 18
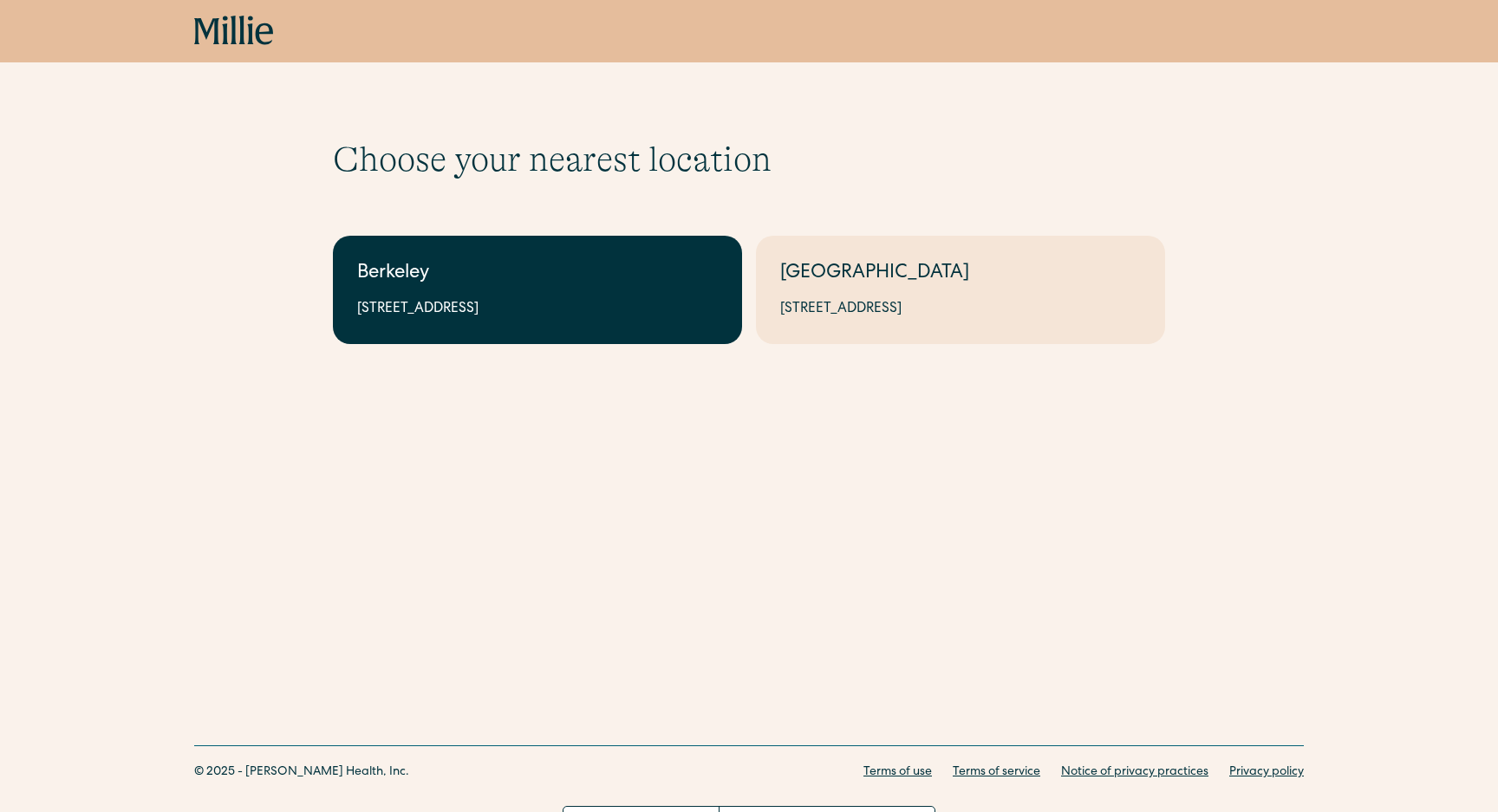
click at [658, 301] on div "2999 Regent St, Suite 524, Berkeley, CA 94705" at bounding box center [537, 309] width 361 height 21
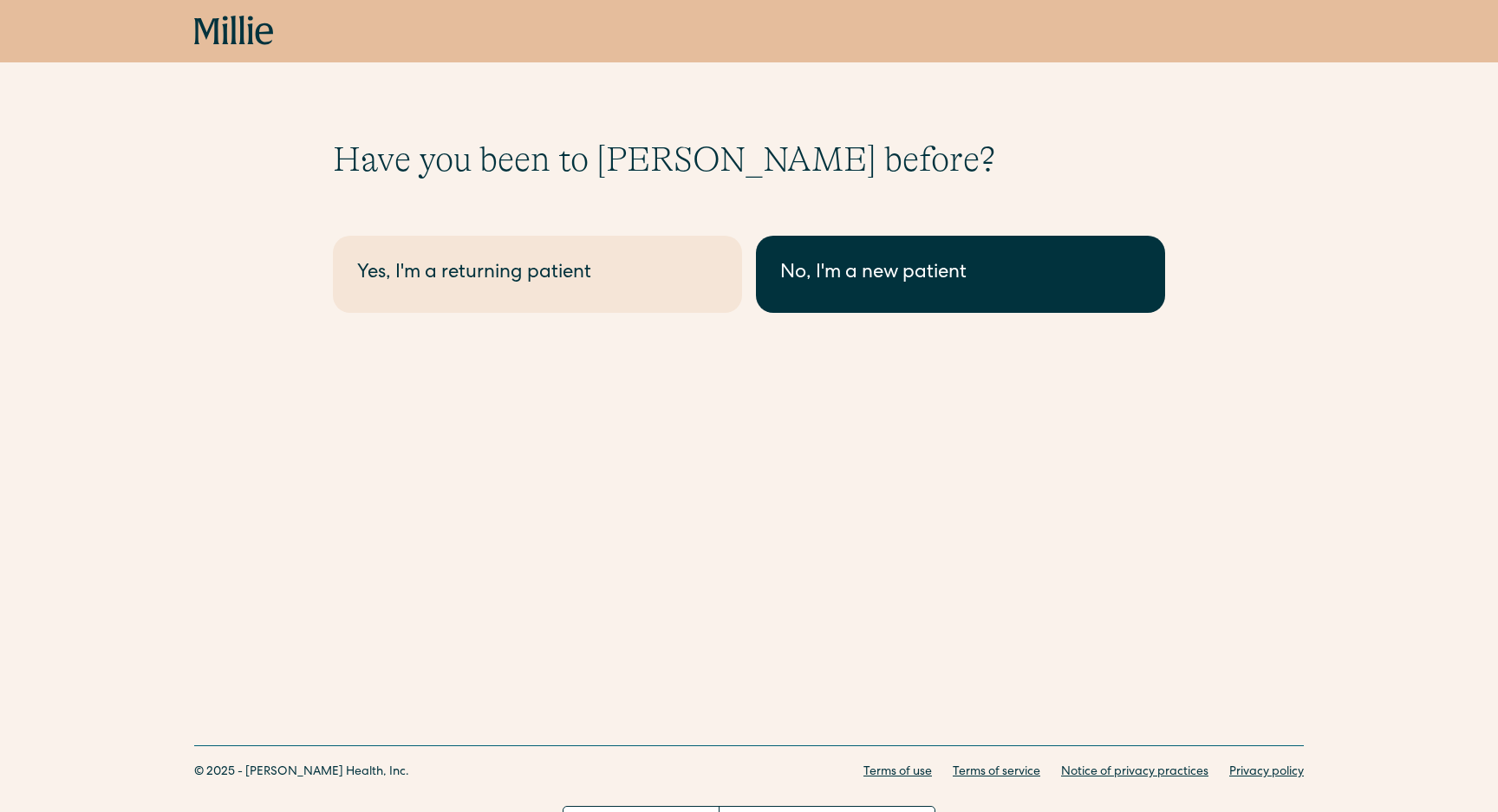
click at [781, 286] on div "No, I'm a new patient" at bounding box center [960, 274] width 361 height 29
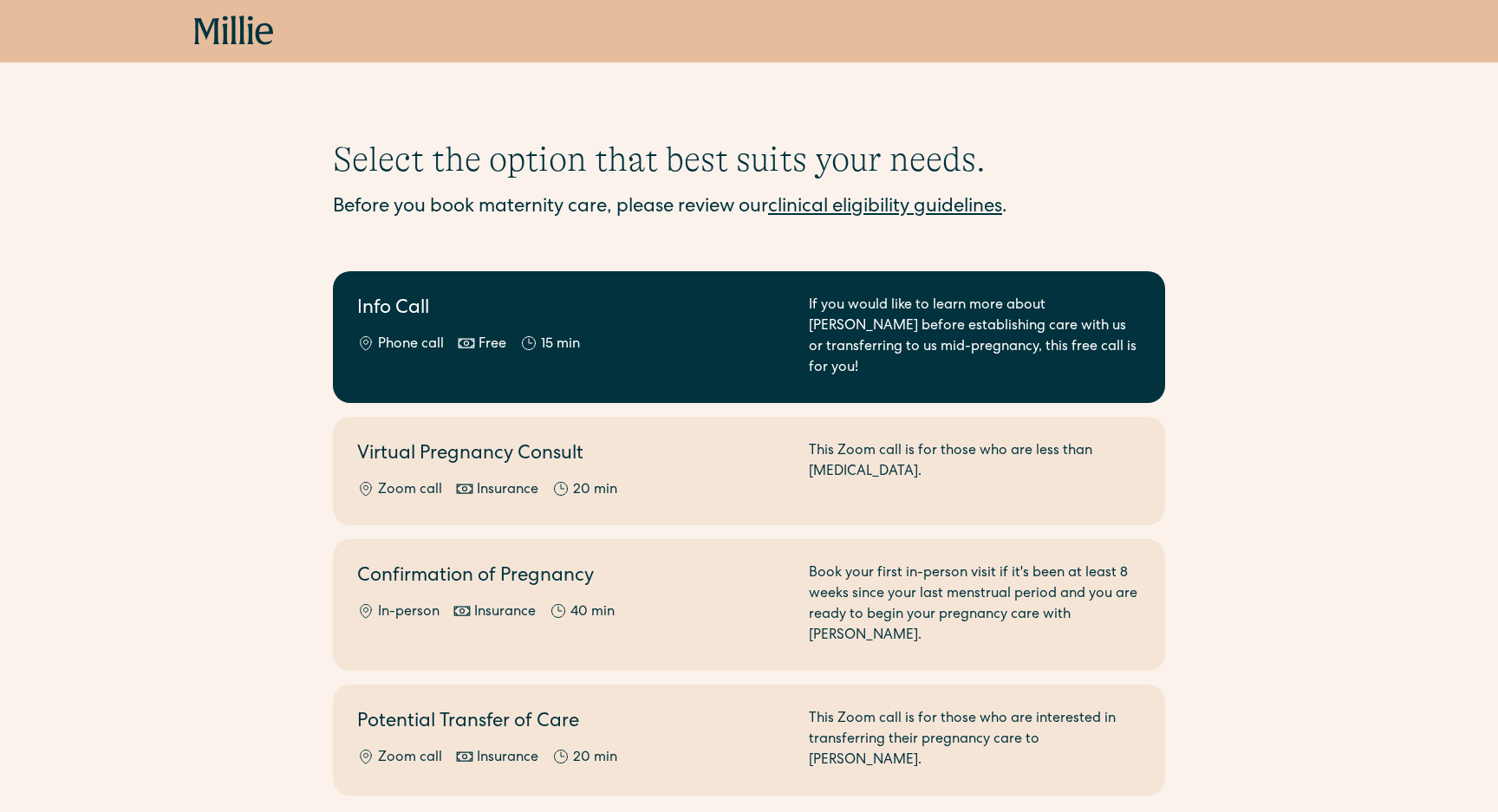
click at [662, 311] on h2 "Info Call" at bounding box center [573, 310] width 431 height 29
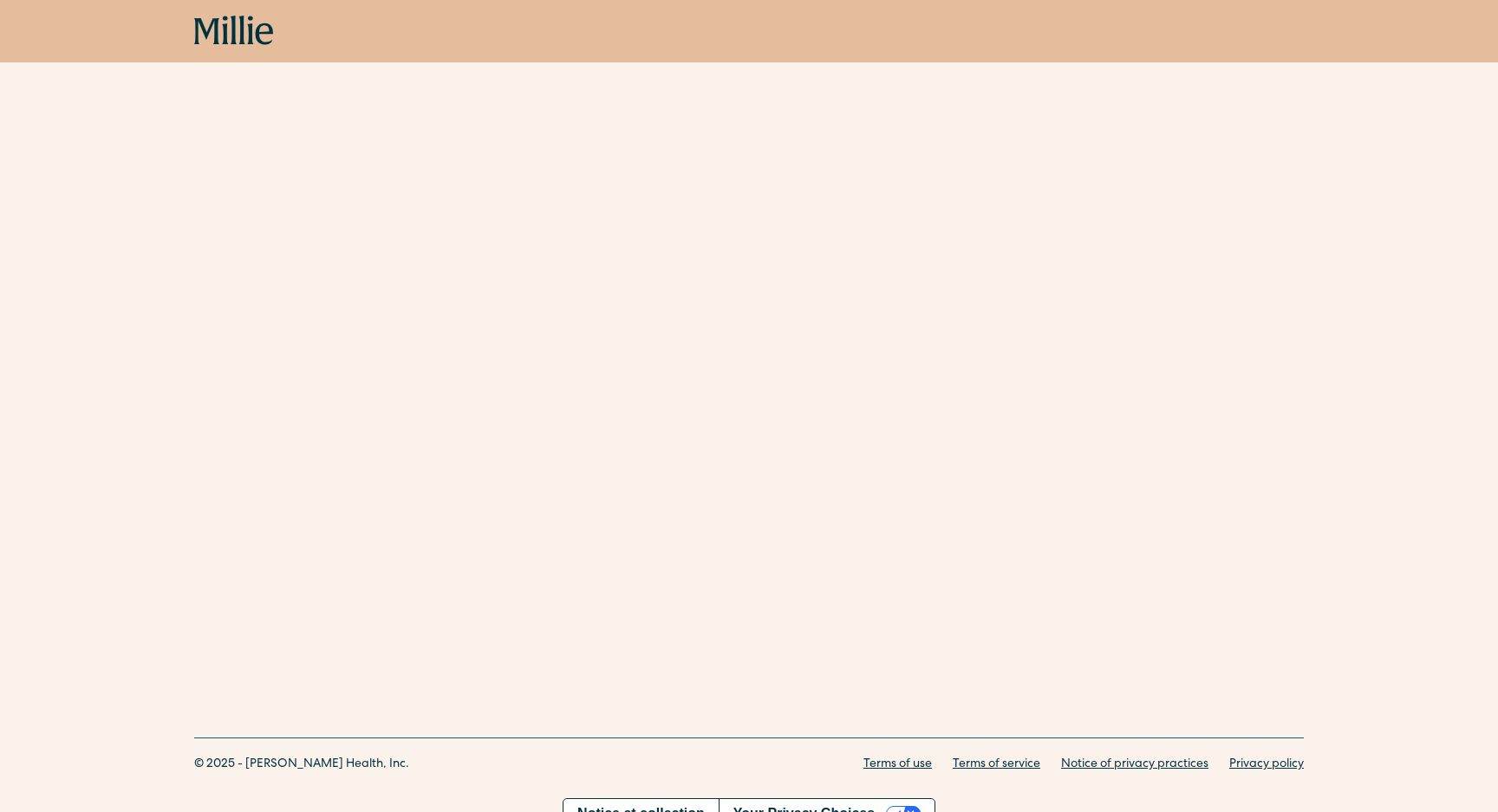
scroll to position [513, 0]
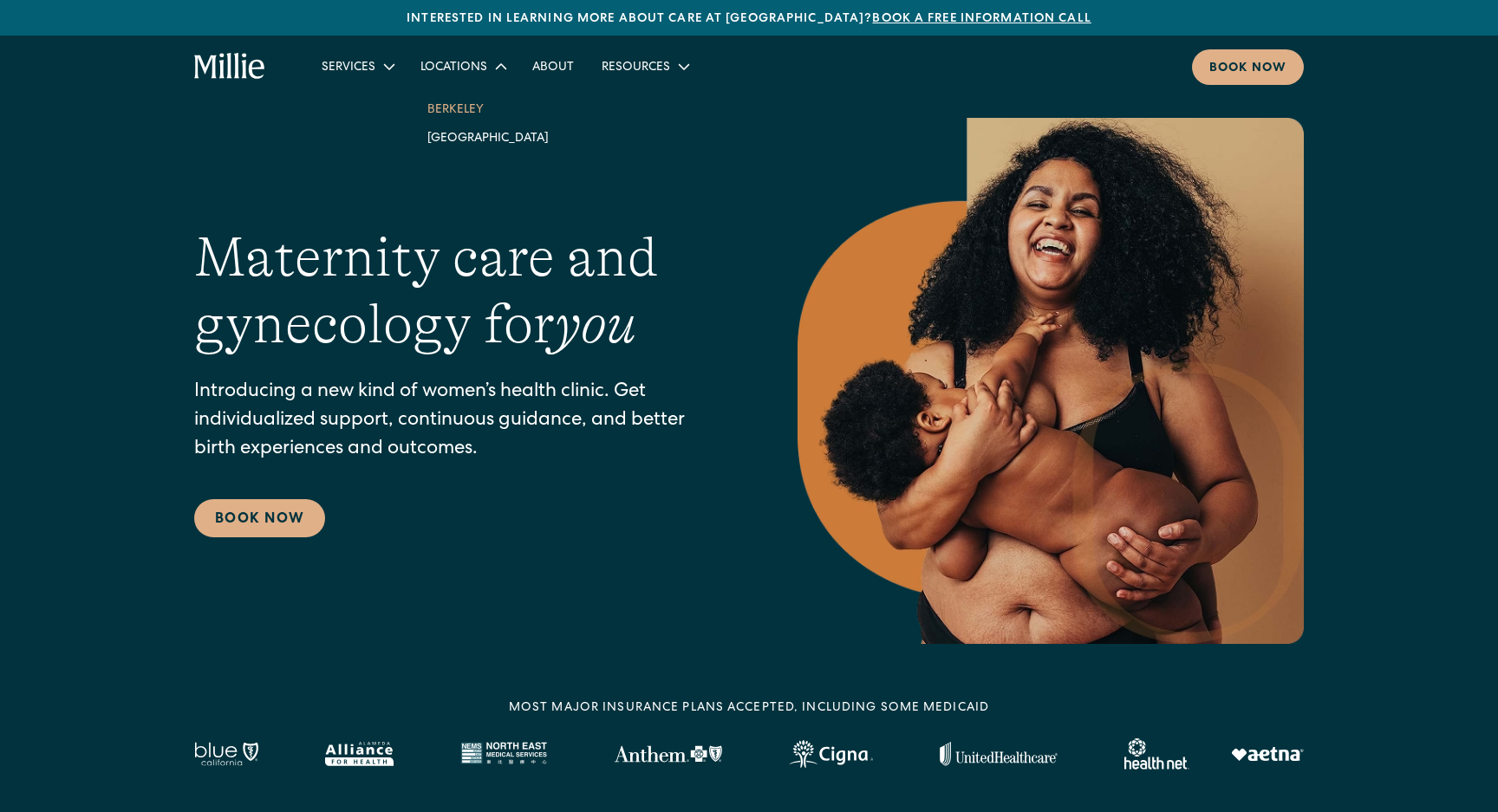
click at [441, 116] on link "Berkeley" at bounding box center [488, 109] width 149 height 29
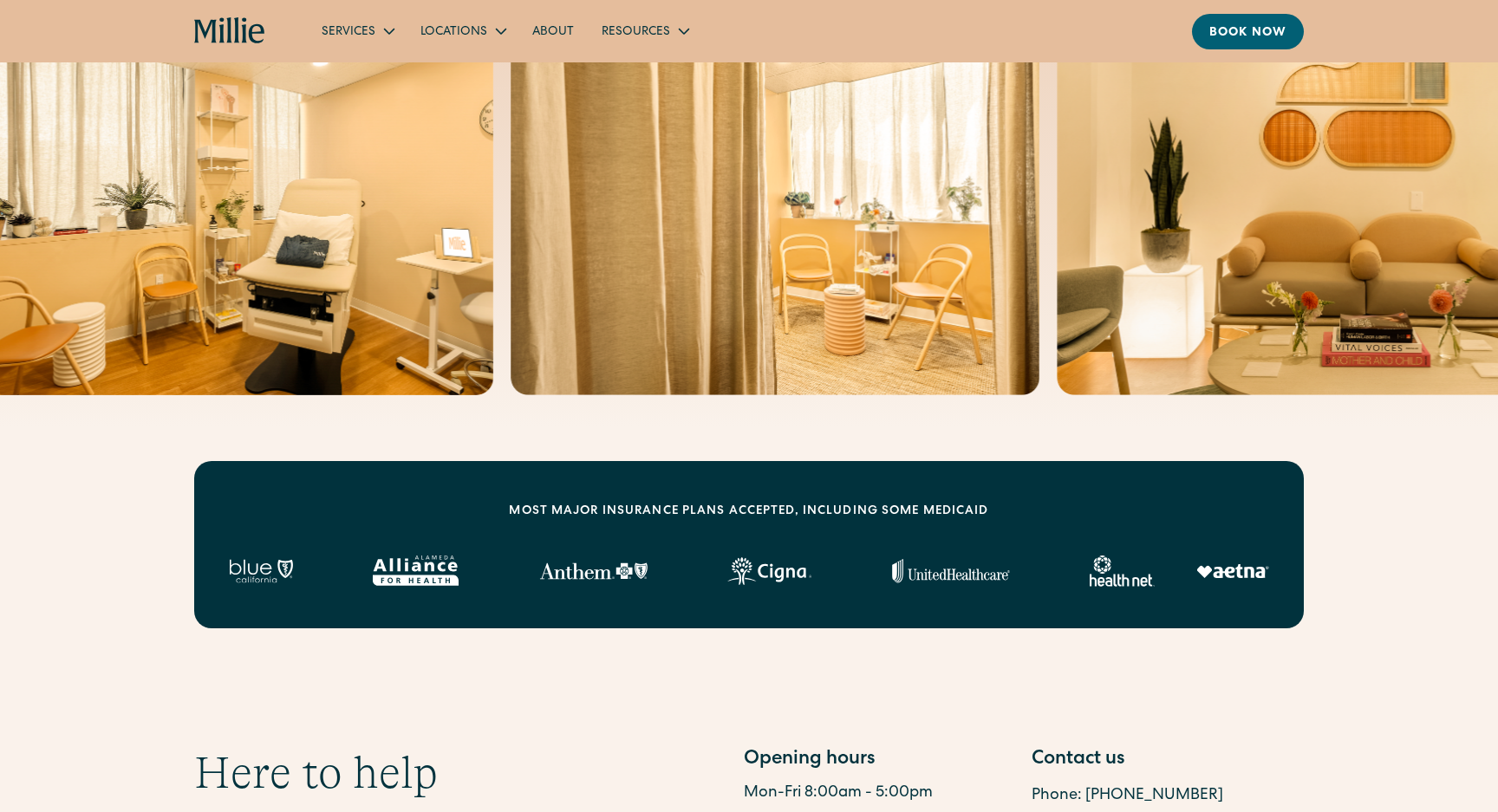
scroll to position [40, 0]
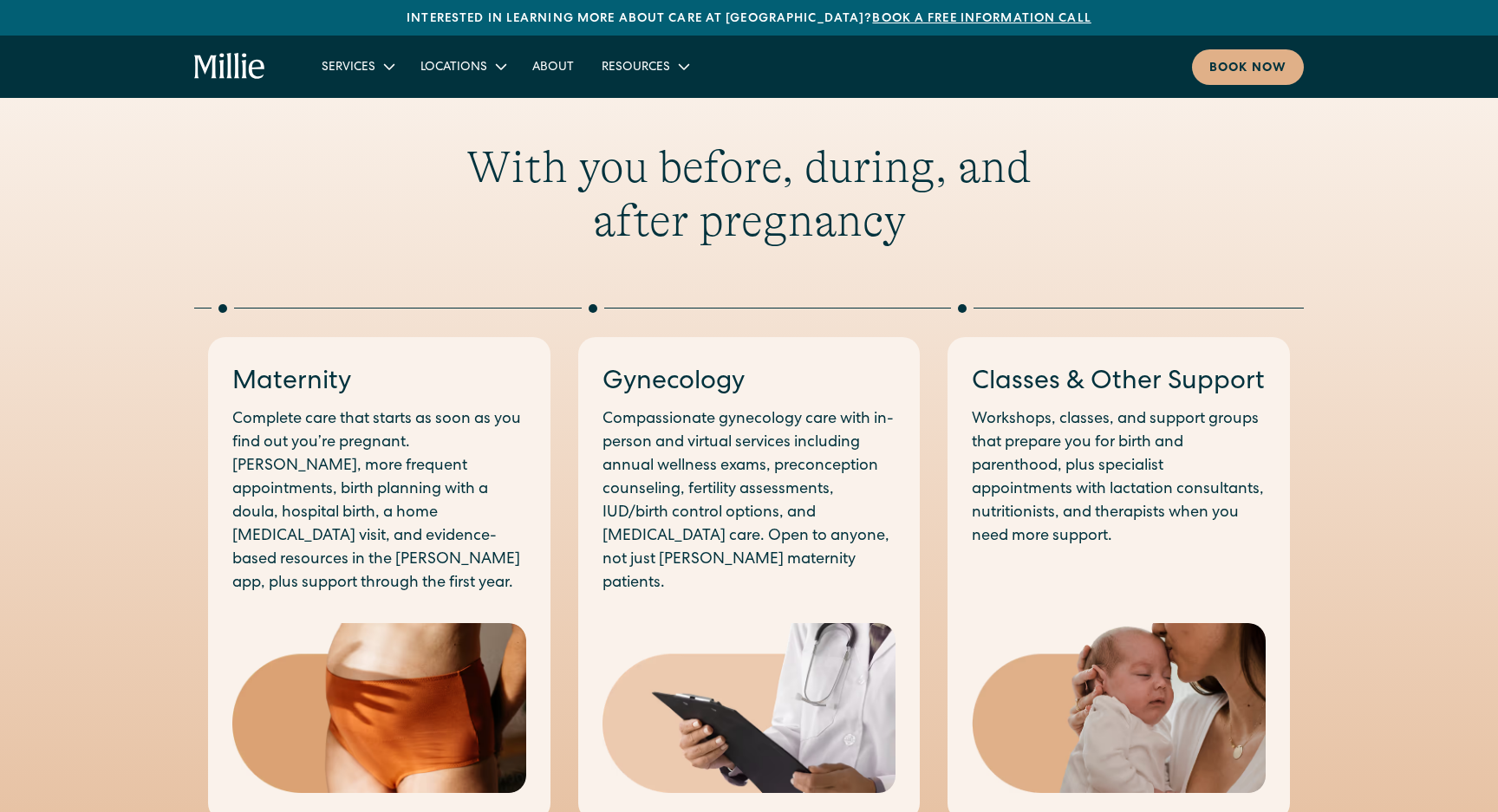
scroll to position [435, 0]
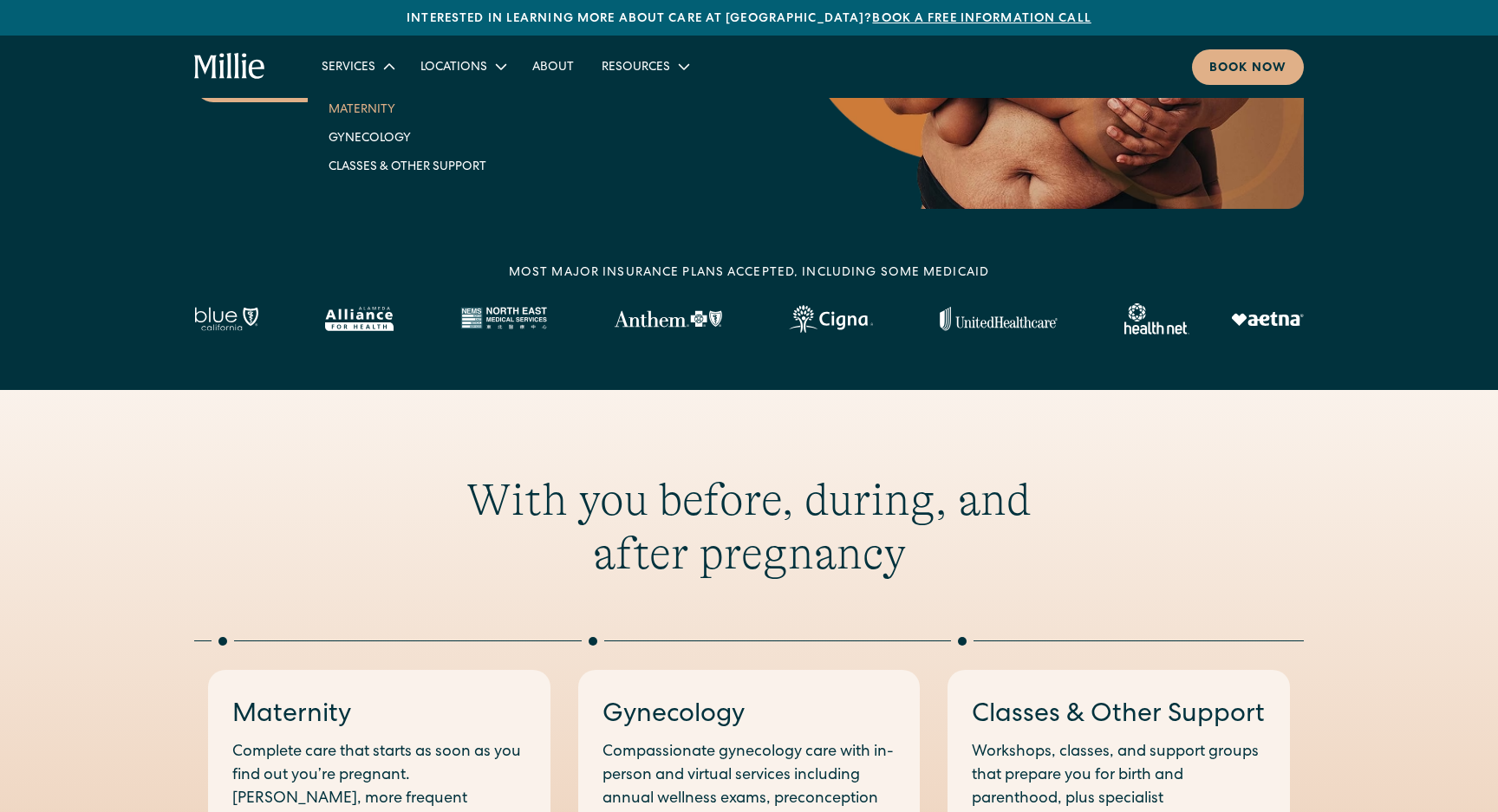
click at [361, 109] on link "Maternity" at bounding box center [407, 109] width 185 height 29
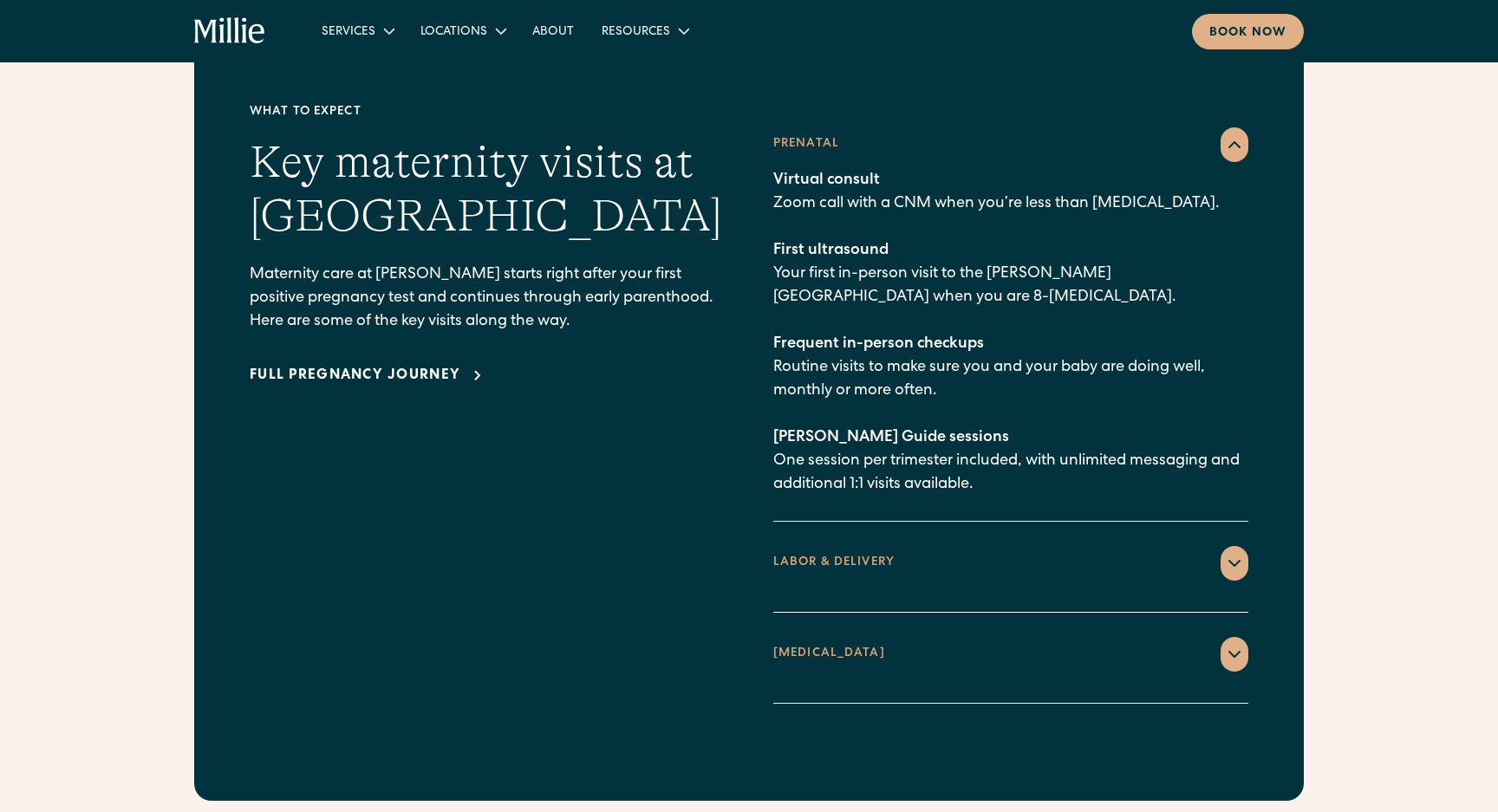
scroll to position [2567, 0]
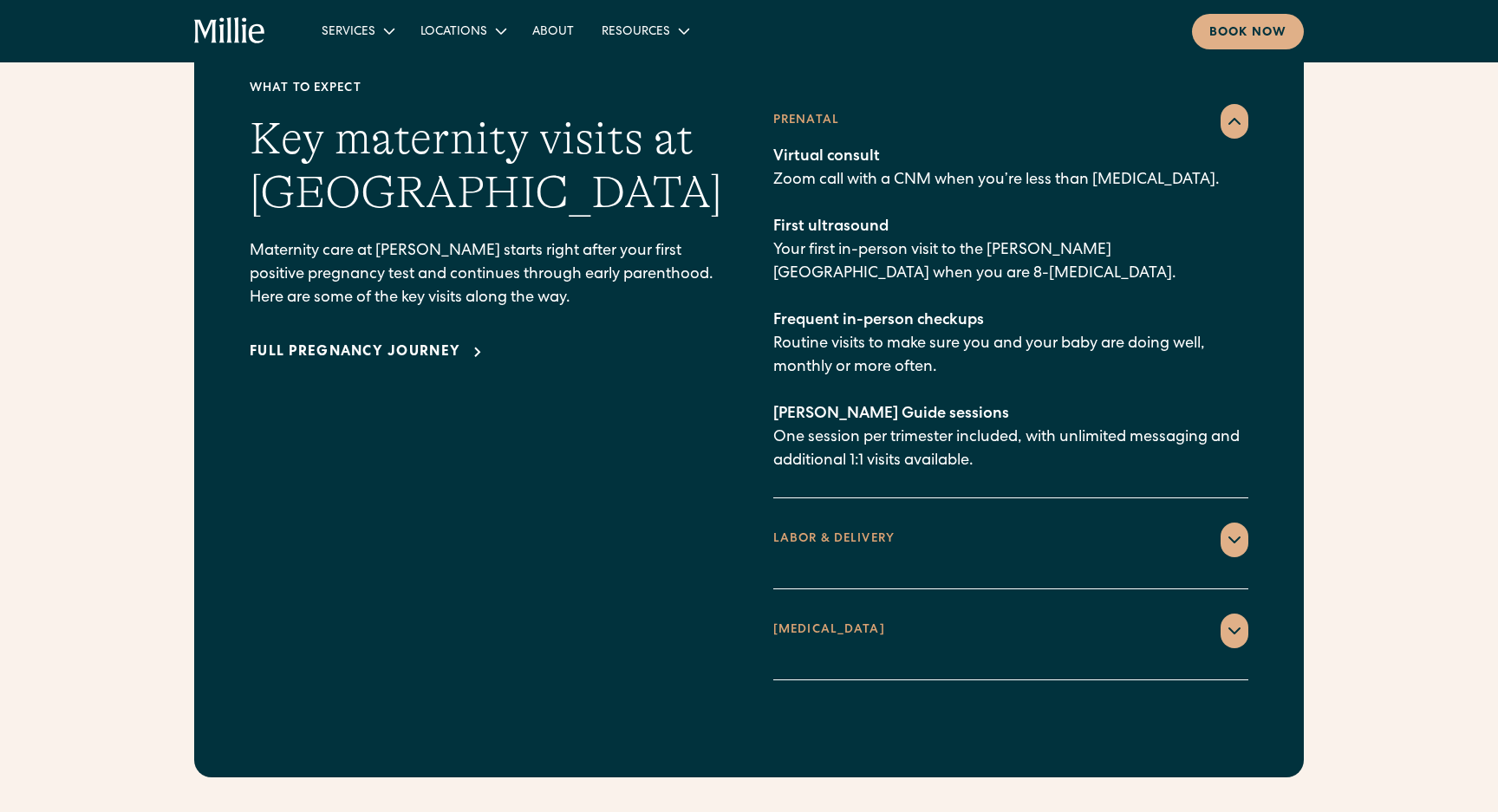
click at [853, 530] on div "LABOR & DELIVERY" at bounding box center [834, 539] width 121 height 18
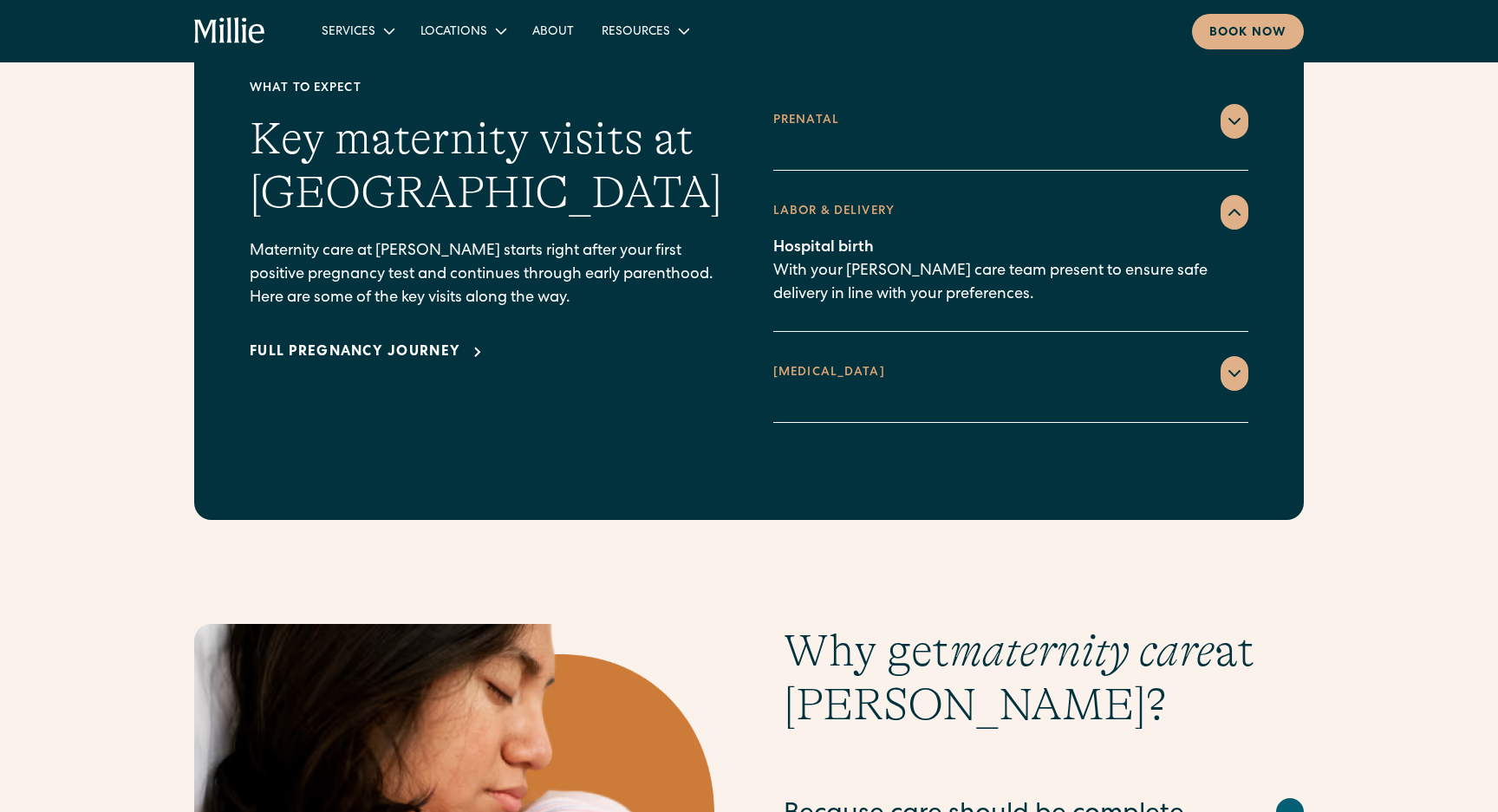
click at [818, 364] on div "[MEDICAL_DATA]" at bounding box center [830, 373] width 112 height 18
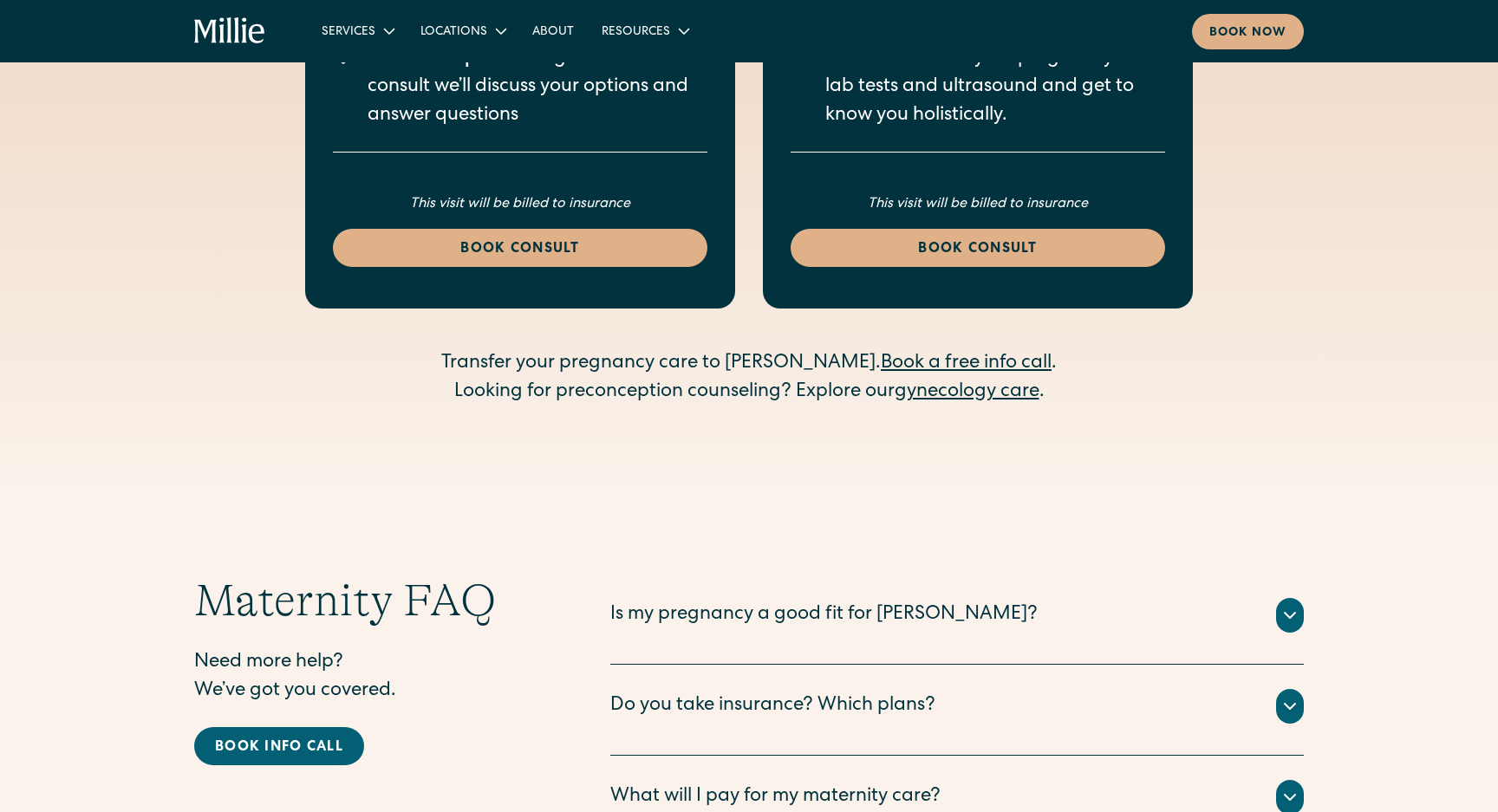
scroll to position [5361, 0]
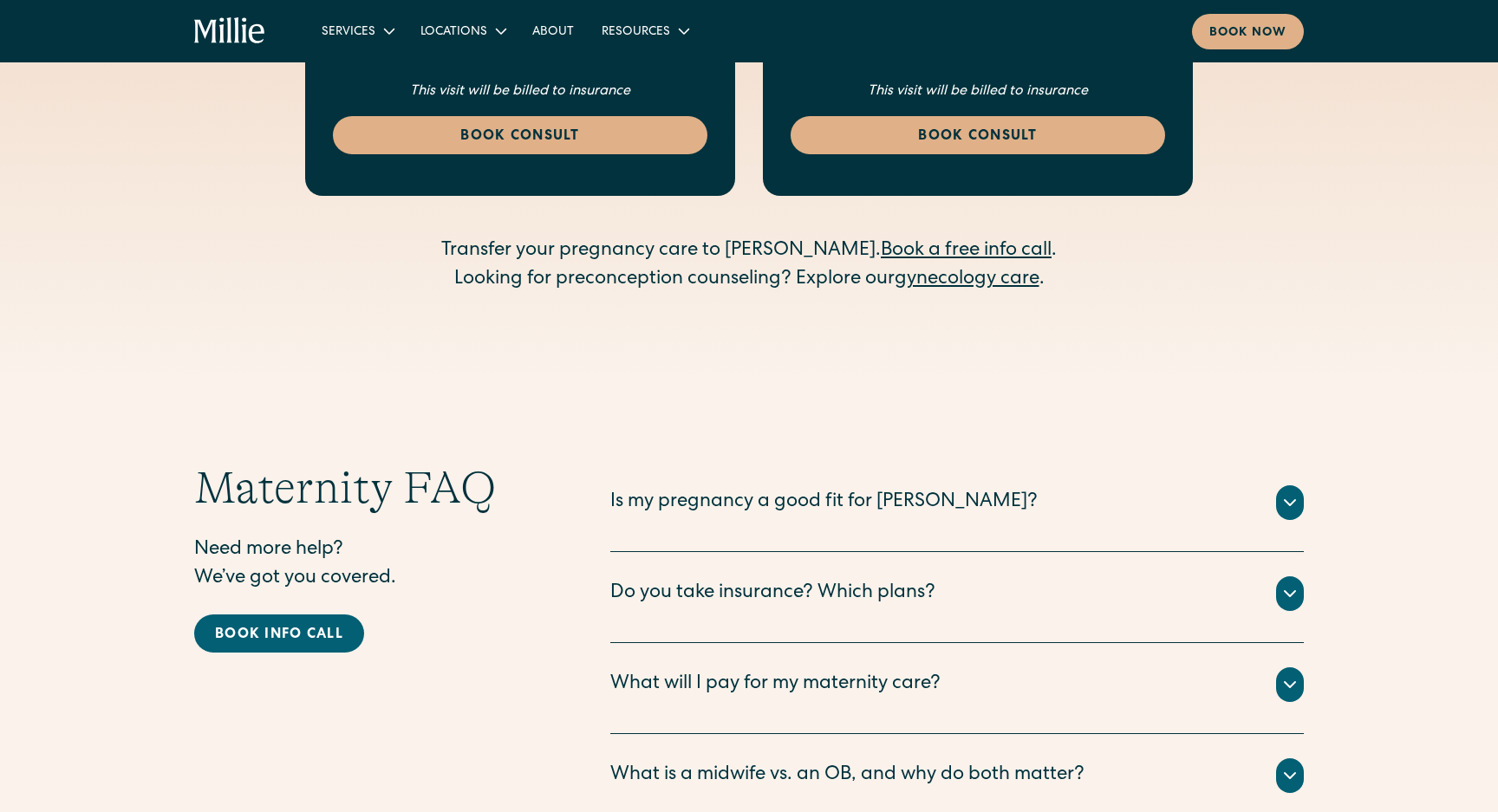
click at [811, 580] on div "Do you take insurance? Which plans?" at bounding box center [772, 594] width 325 height 29
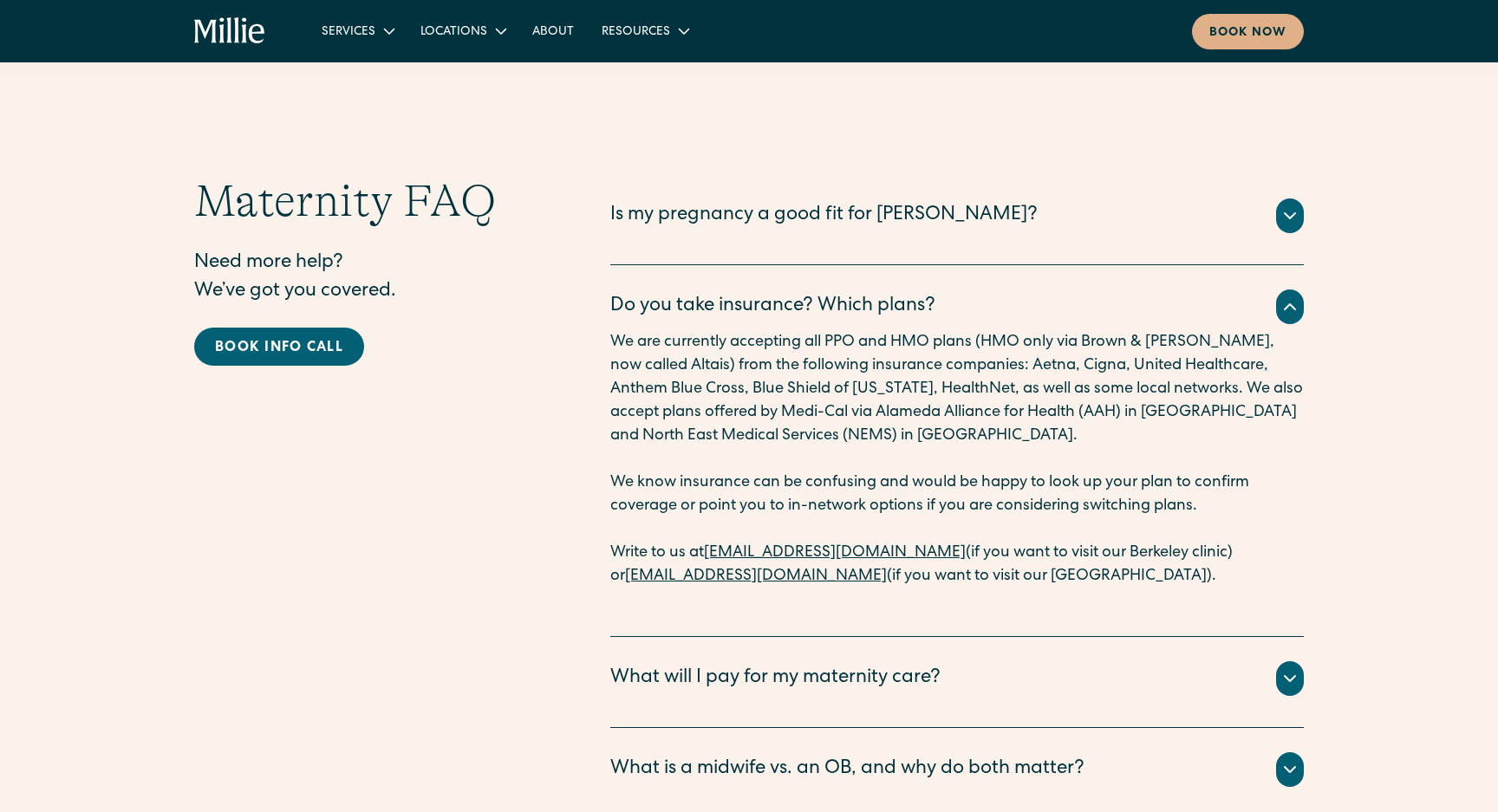
scroll to position [5706, 0]
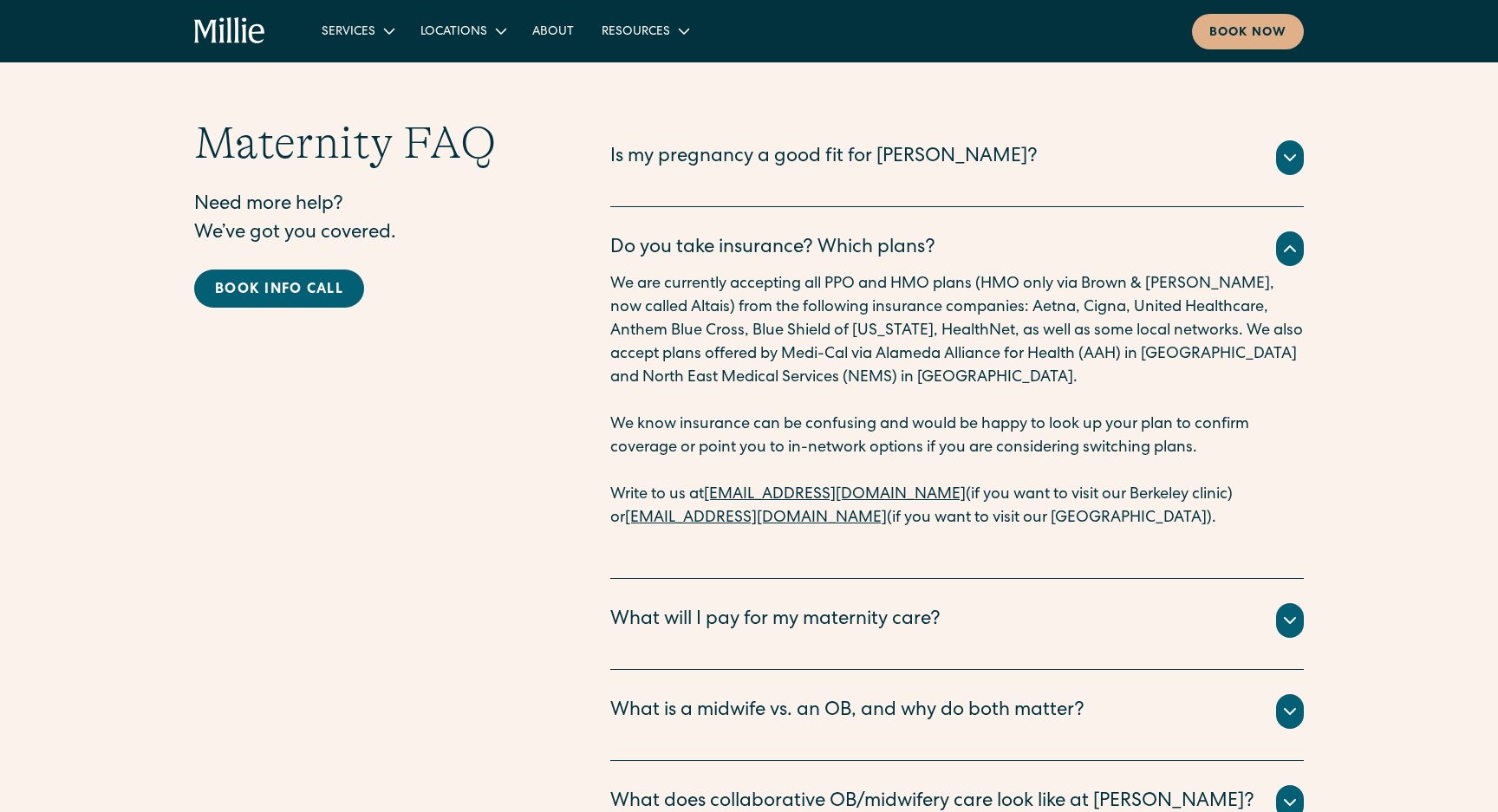
click at [807, 607] on div "What will I pay for my maternity care?" at bounding box center [774, 621] width 330 height 29
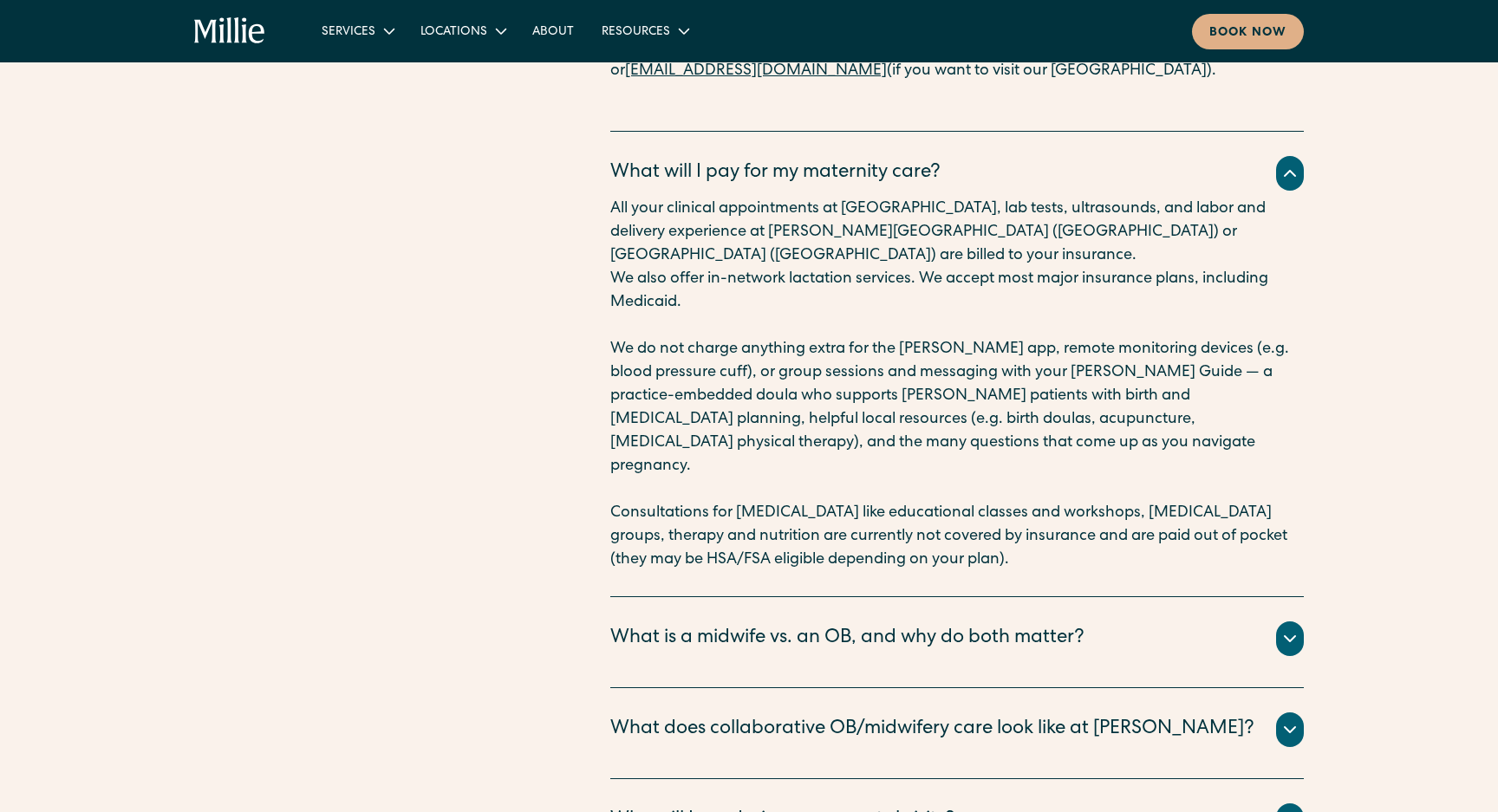
scroll to position [6153, 0]
click at [807, 624] on div "What is a midwife vs. an OB, and why do both matter?" at bounding box center [847, 638] width 474 height 29
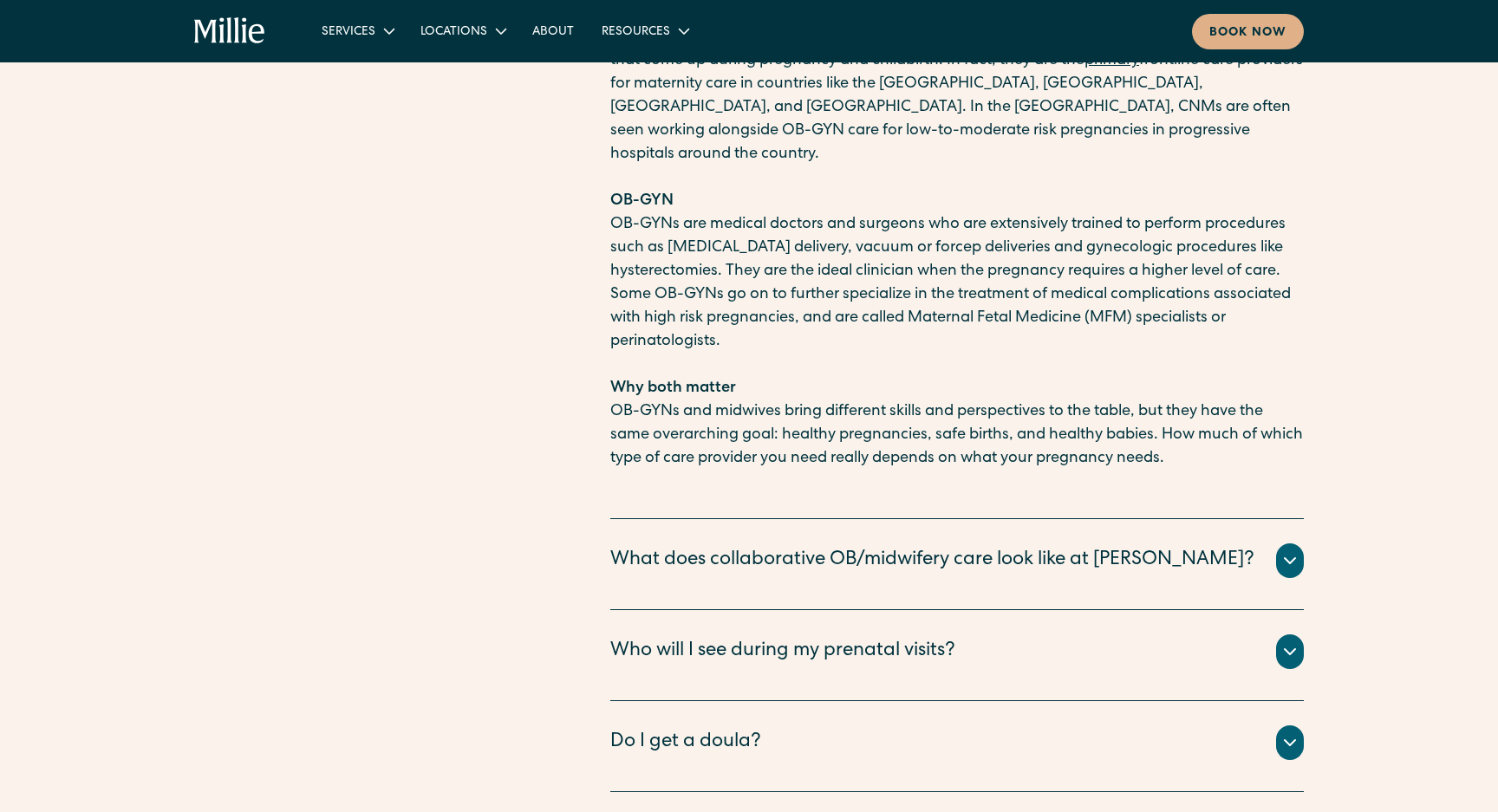
scroll to position [6987, 0]
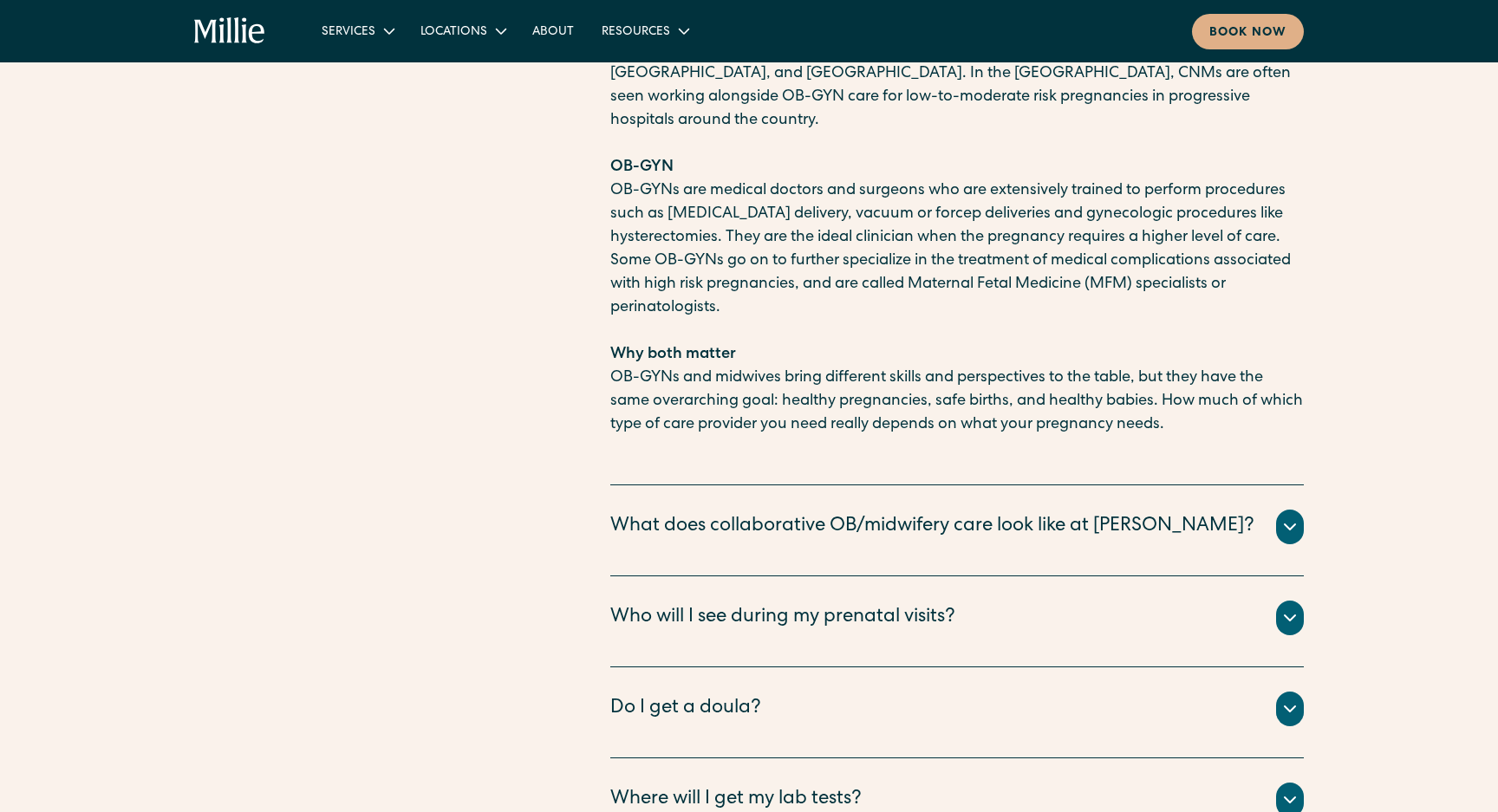
click at [792, 513] on div "What does collaborative OB/midwifery care look like at [PERSON_NAME]?" at bounding box center [932, 527] width 644 height 29
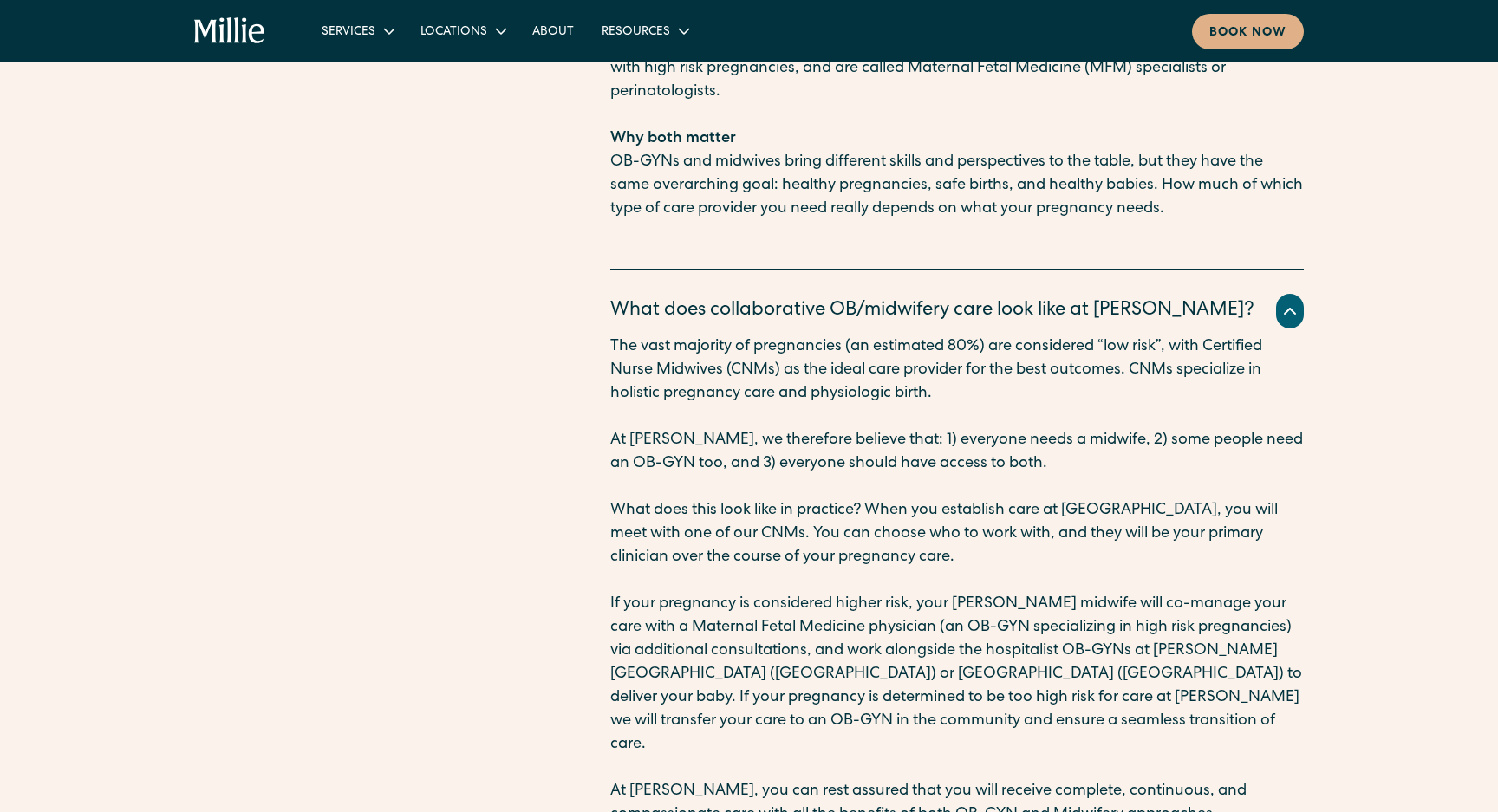
scroll to position [7226, 0]
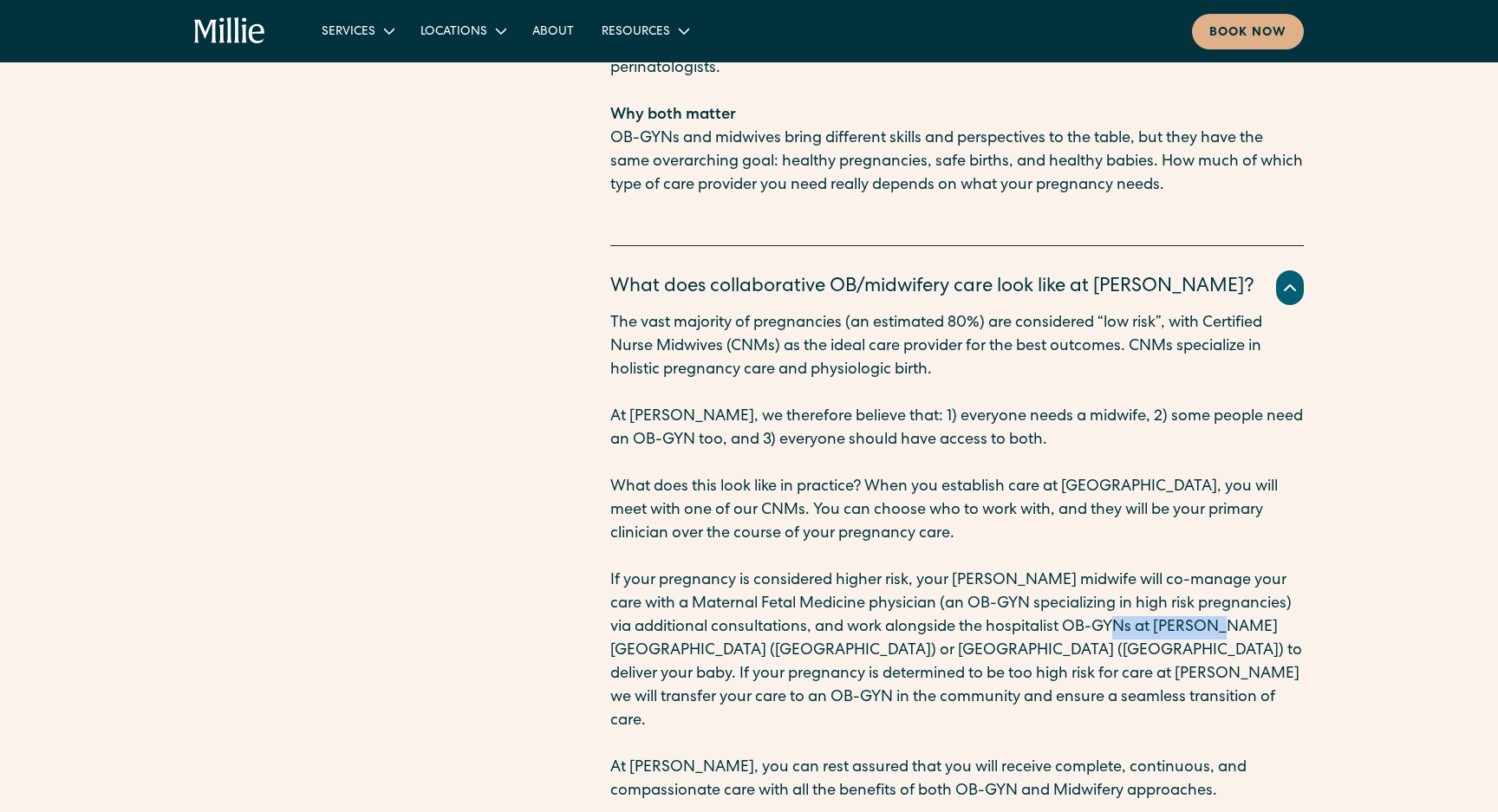
drag, startPoint x: 1141, startPoint y: 471, endPoint x: 1247, endPoint y: 472, distance: 106.0
click at [1248, 569] on p "If your pregnancy is considered higher risk, your [PERSON_NAME] midwife will co…" at bounding box center [956, 650] width 693 height 164
drag, startPoint x: 1134, startPoint y: 476, endPoint x: 1275, endPoint y: 476, distance: 141.0
click at [1275, 569] on p "If your pregnancy is considered higher risk, your [PERSON_NAME] midwife will co…" at bounding box center [956, 650] width 693 height 164
copy p "[PERSON_NAME][GEOGRAPHIC_DATA]"
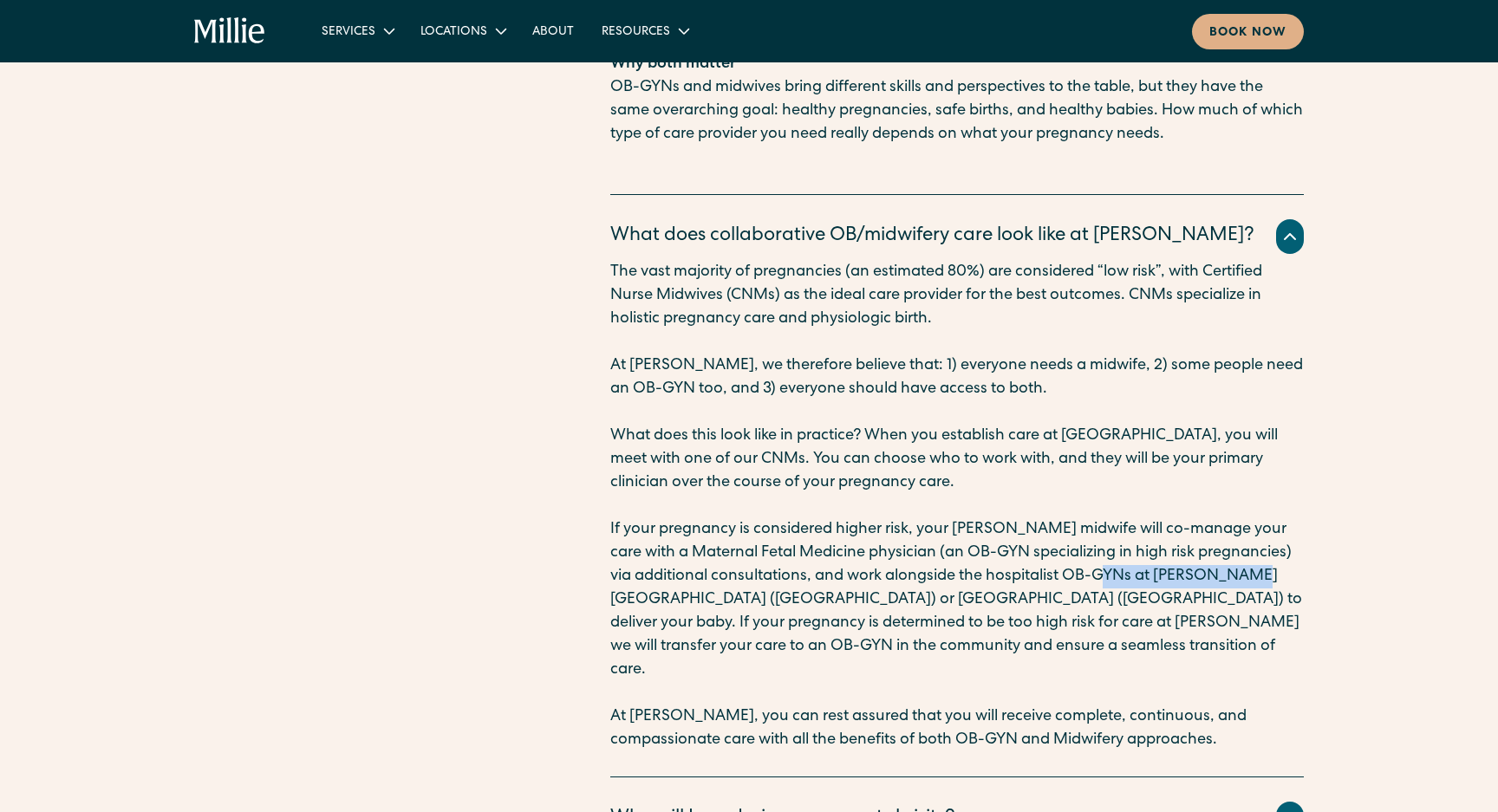
scroll to position [7306, 0]
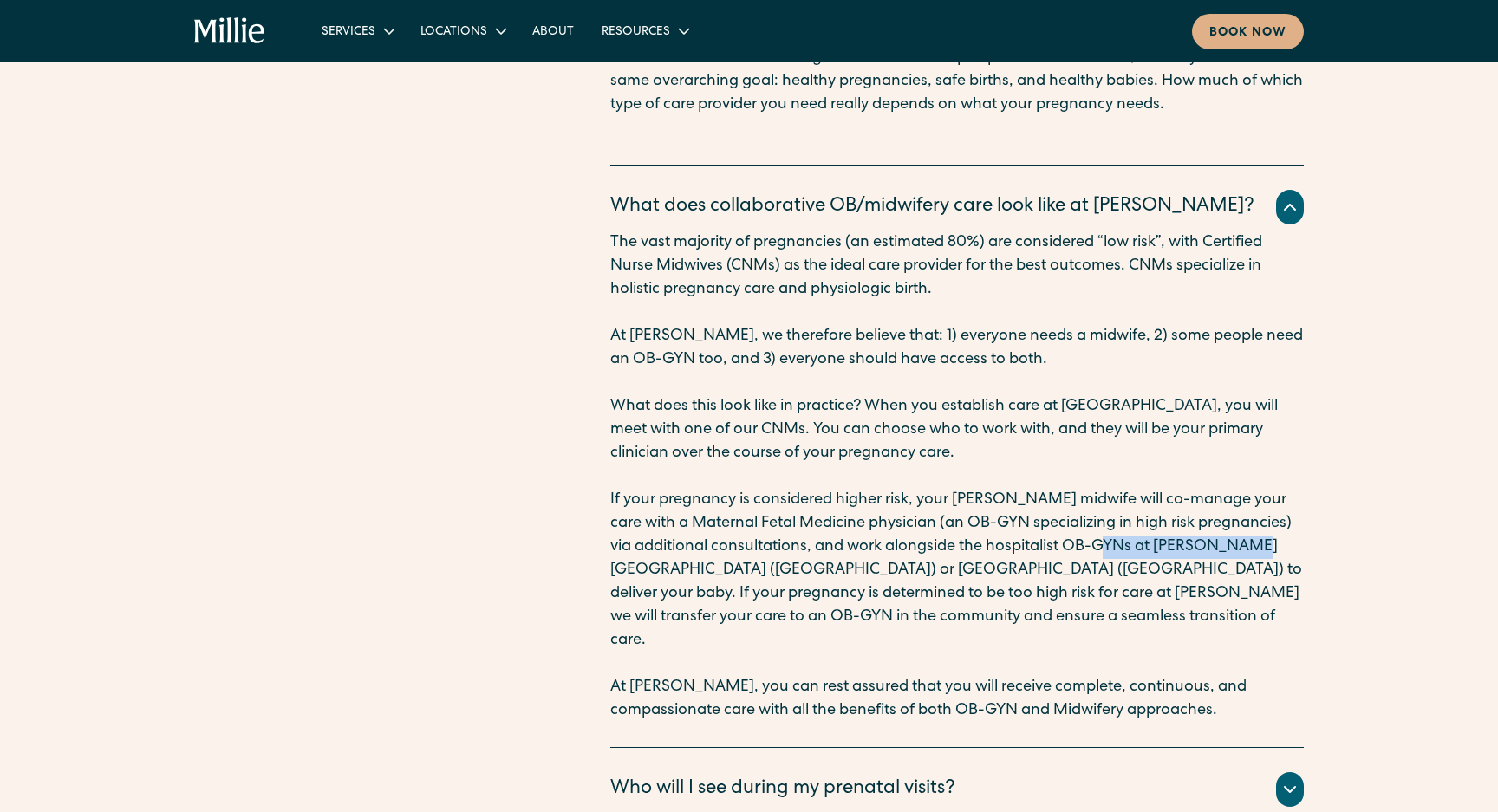
click at [977, 748] on div "Who will I see during my prenatal visits? You will start your [PERSON_NAME] jou…" at bounding box center [956, 793] width 693 height 91
click at [937, 775] on div "Who will I see during my prenatal visits?" at bounding box center [782, 789] width 345 height 29
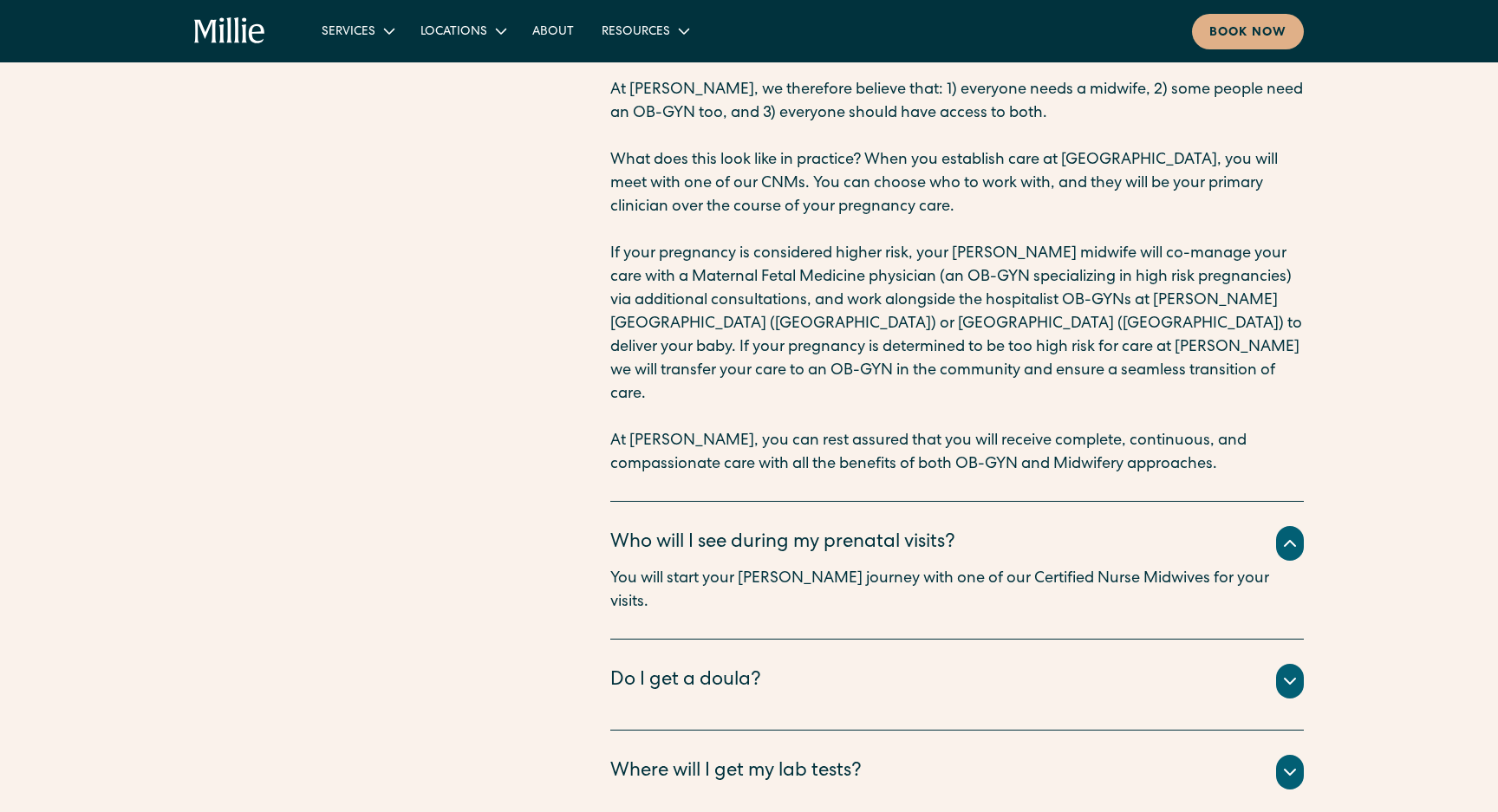
scroll to position [7616, 0]
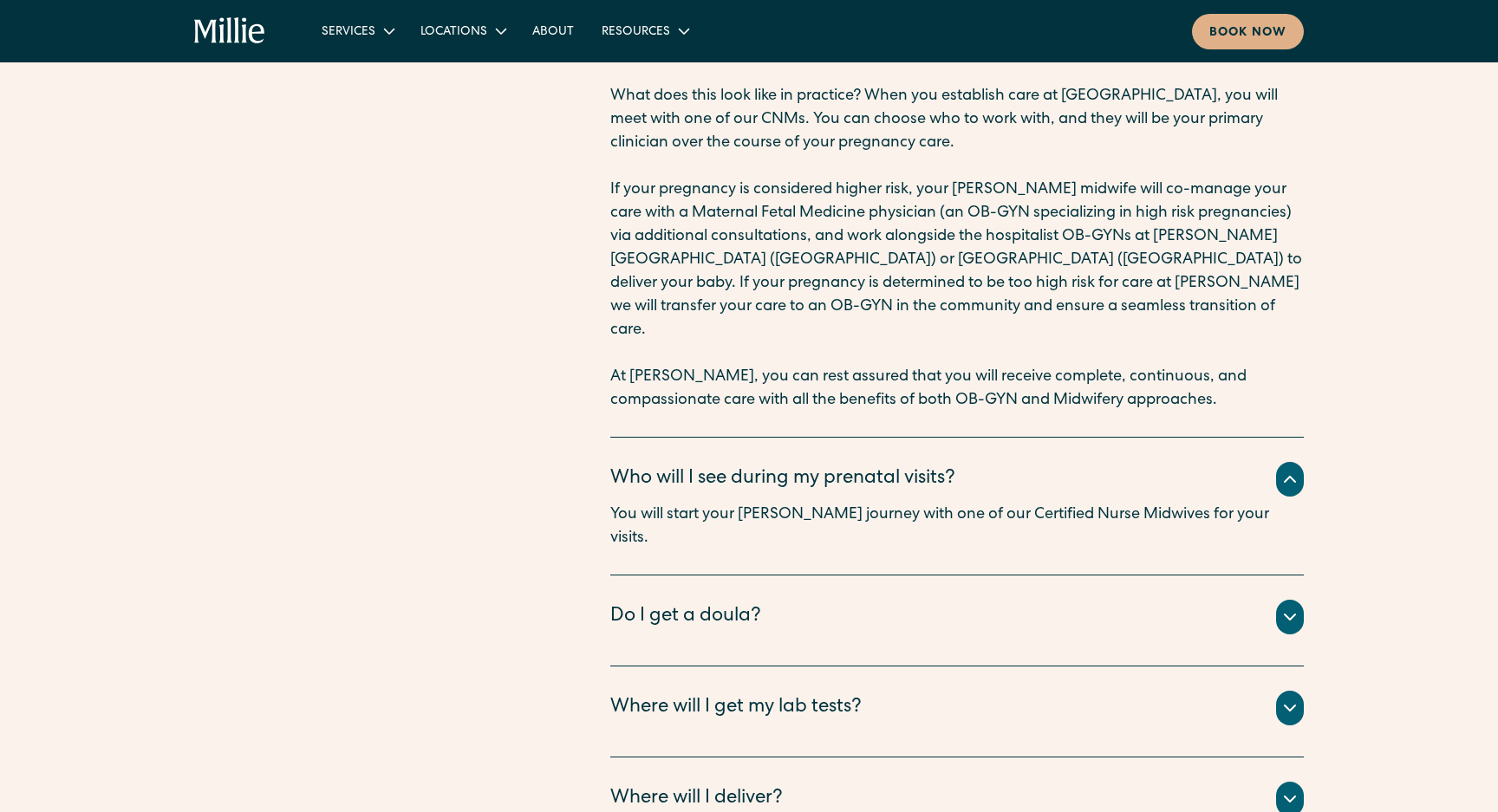
click at [852, 694] on div "Where will I get my lab tests?" at bounding box center [735, 708] width 251 height 29
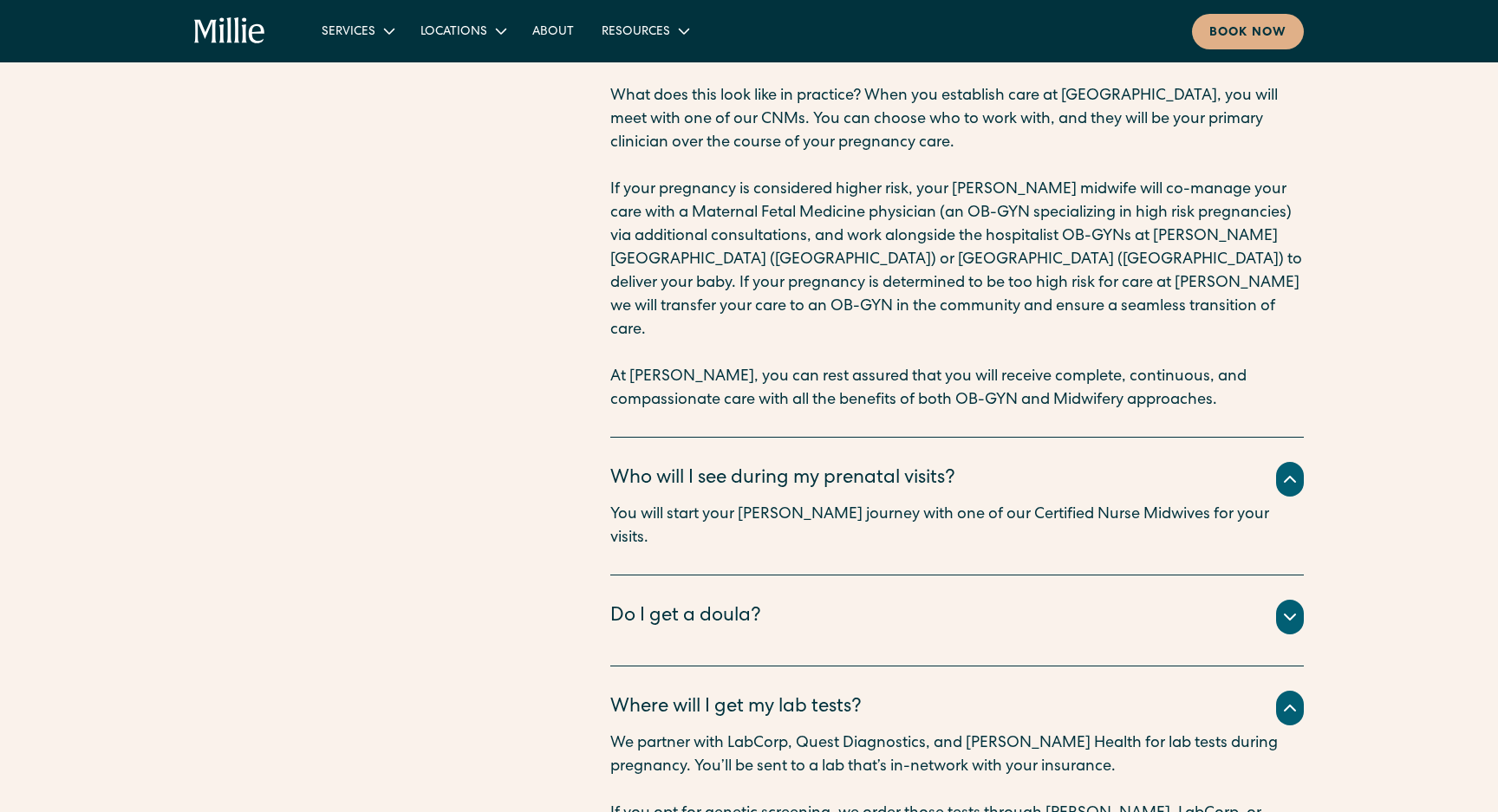
scroll to position [7705, 0]
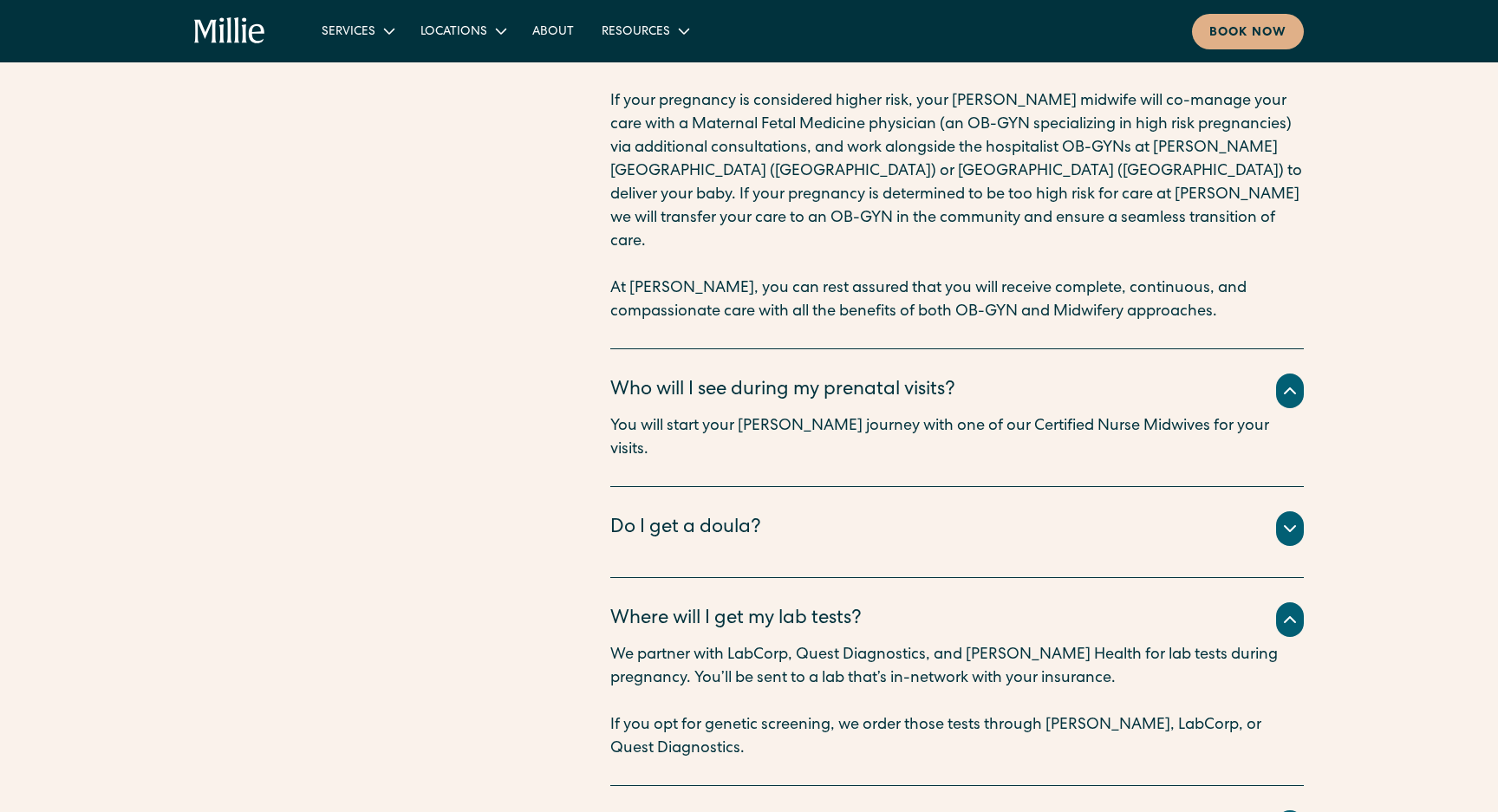
click at [829, 810] on div "Where will I deliver?" at bounding box center [956, 827] width 693 height 34
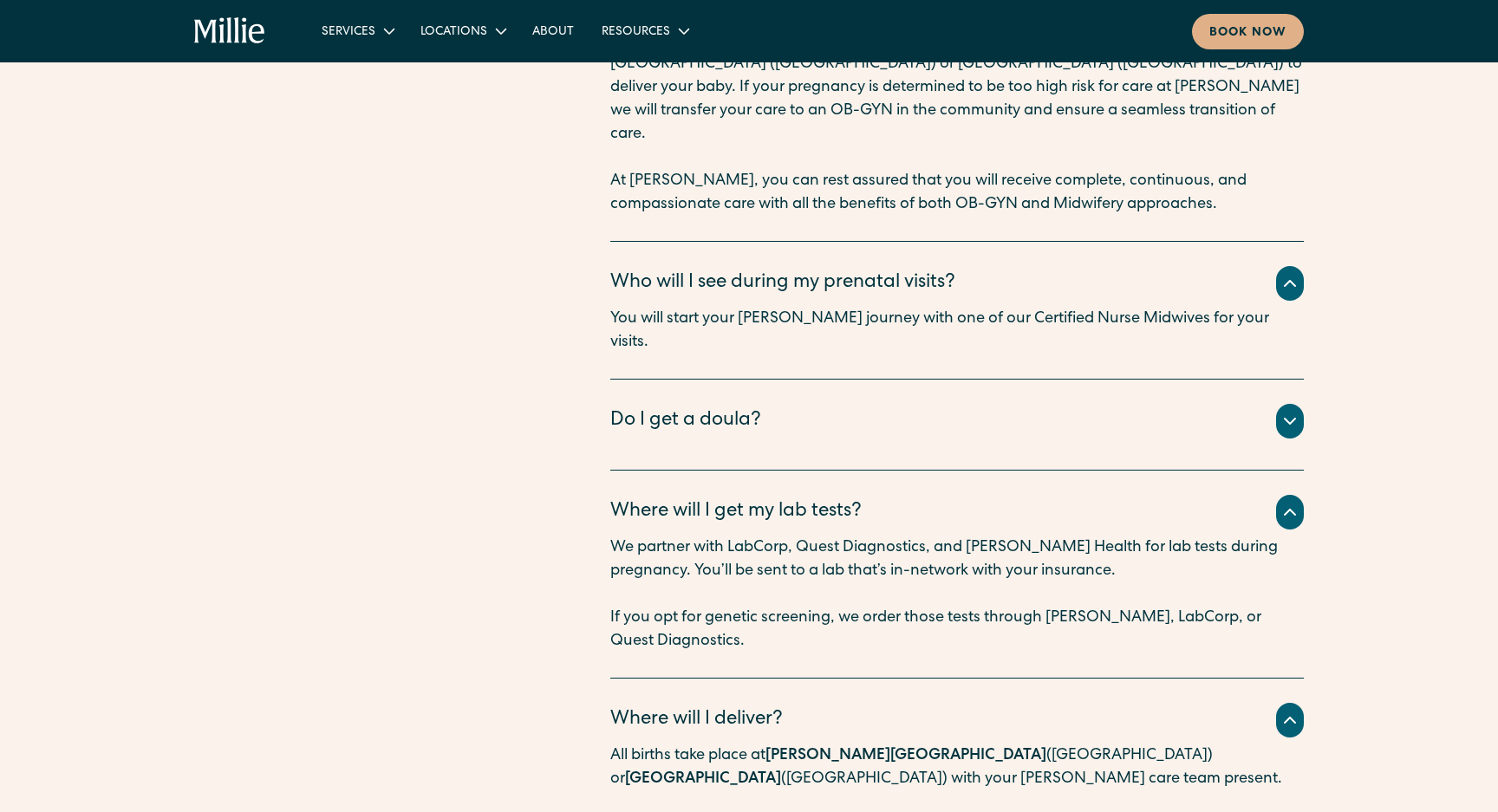
scroll to position [7830, 0]
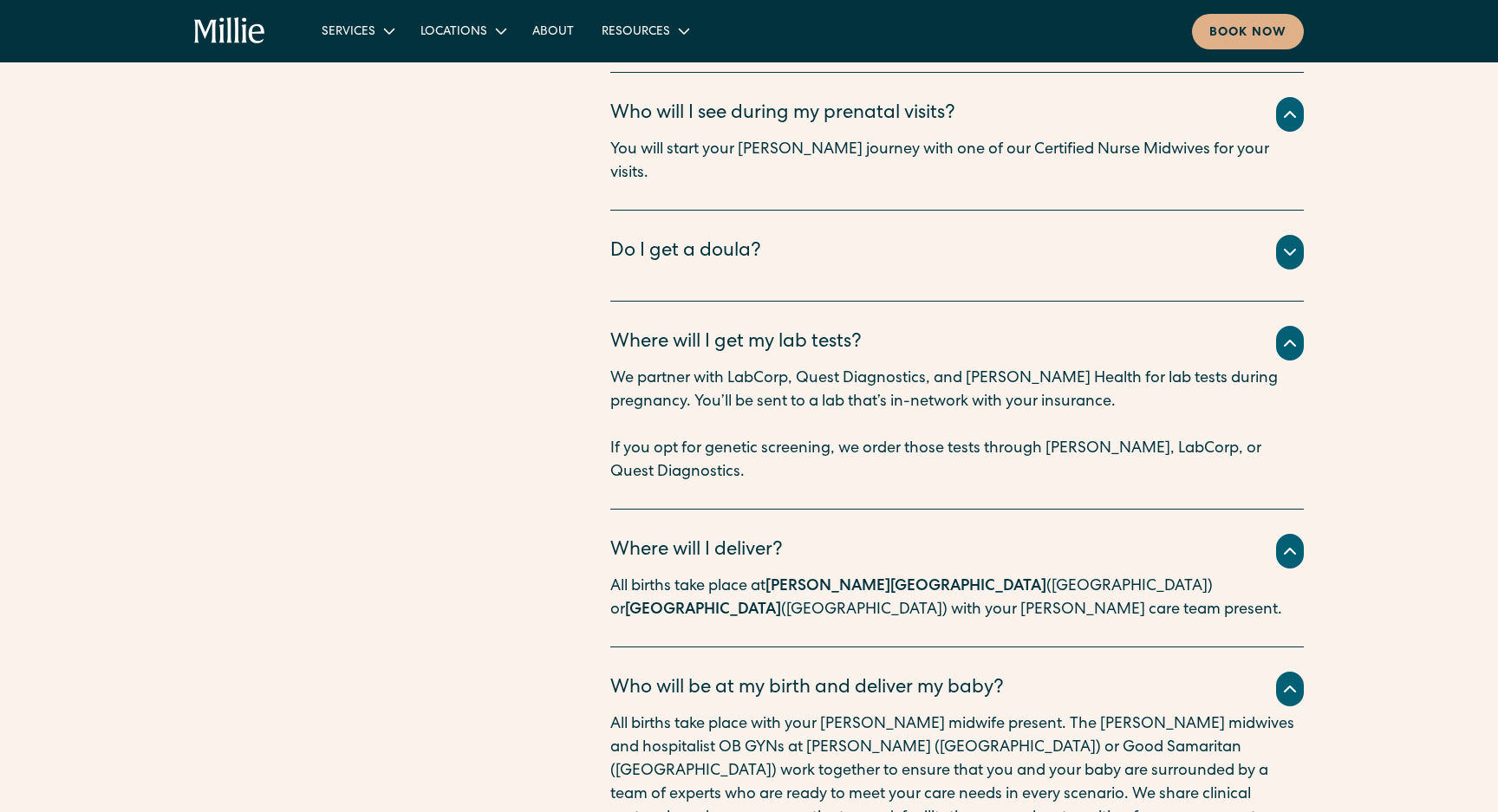
scroll to position [8002, 0]
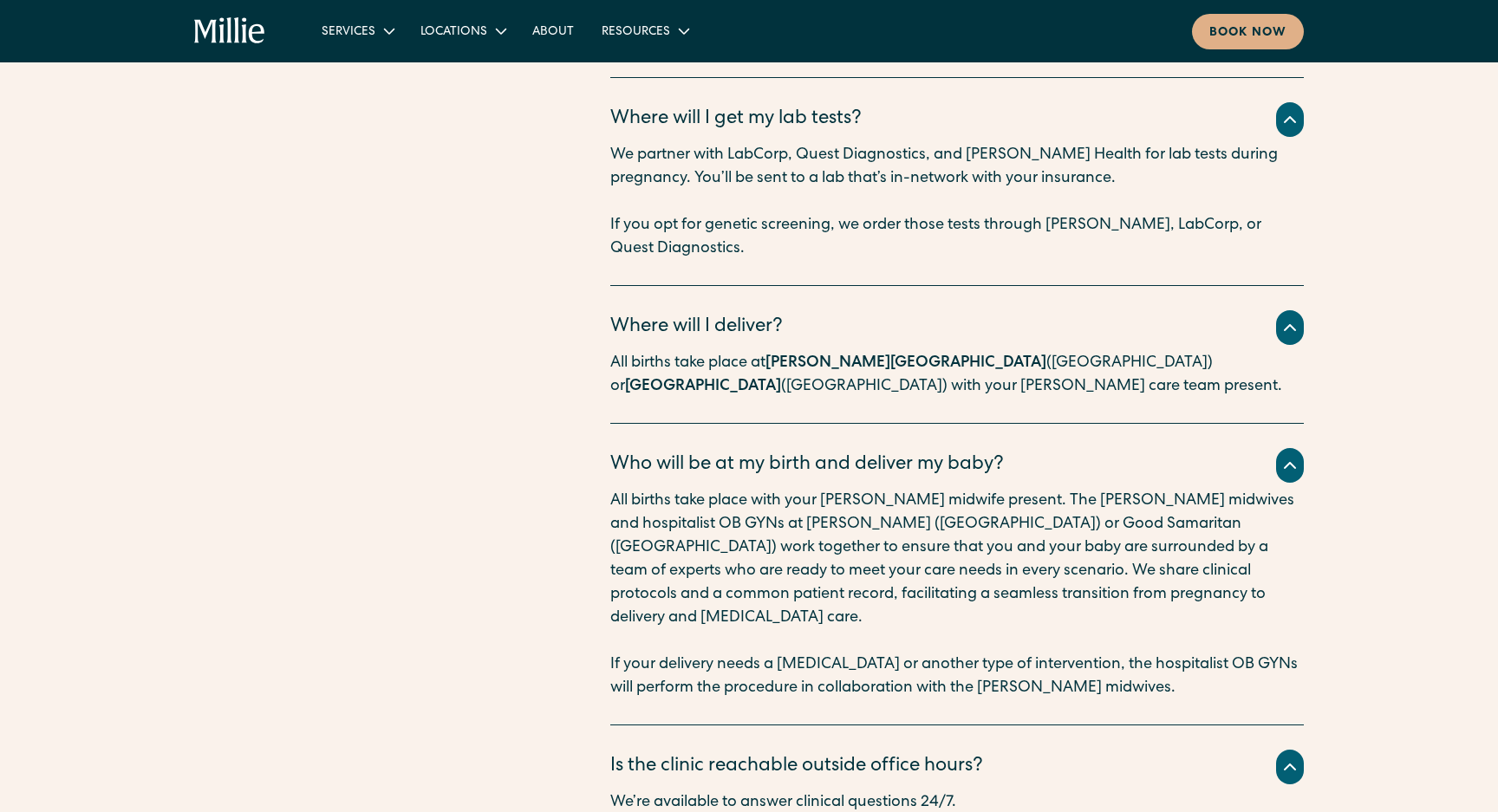
scroll to position [8320, 0]
